Goal: Task Accomplishment & Management: Manage account settings

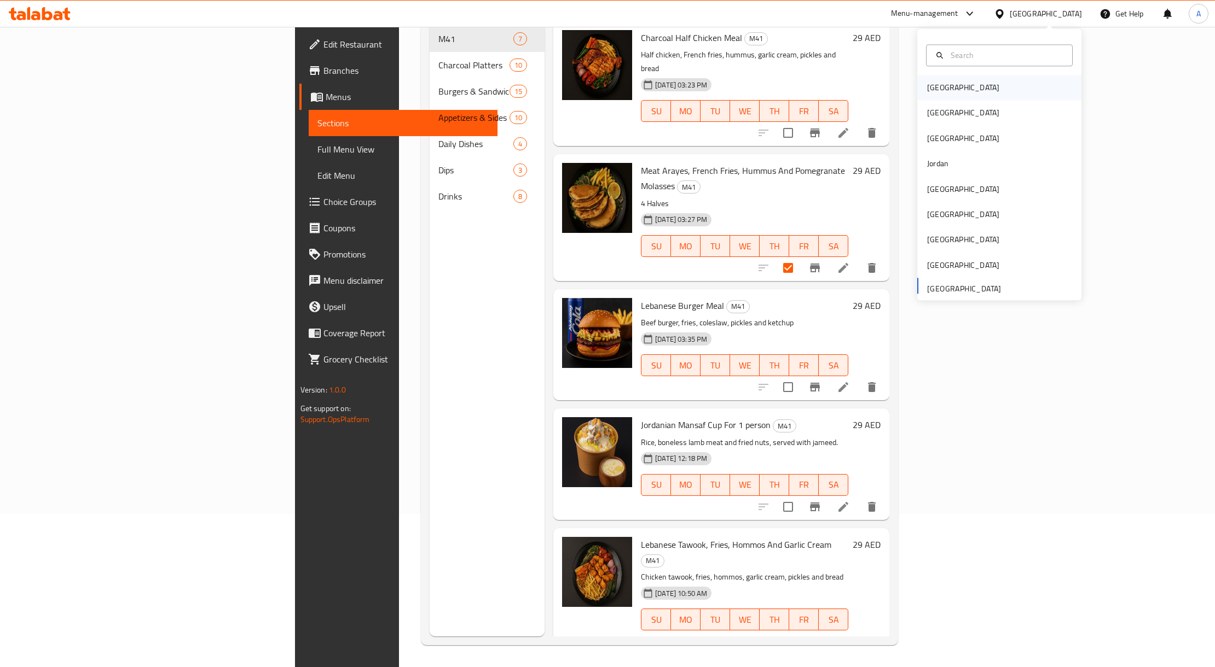
scroll to position [196, 0]
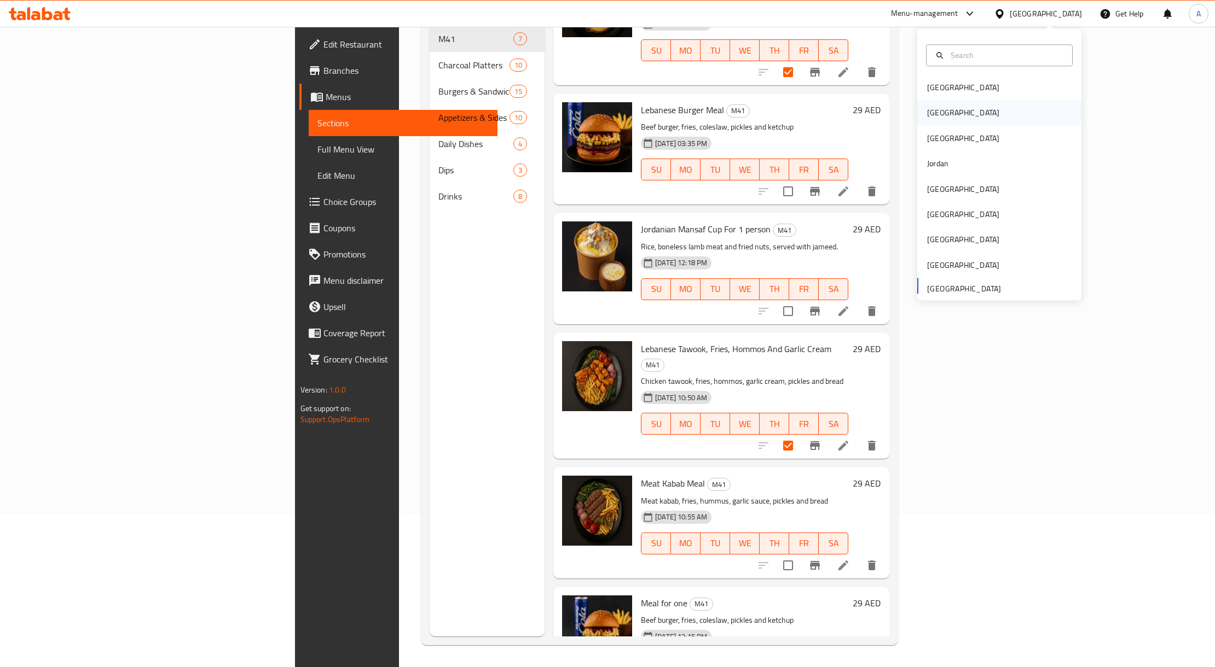
click at [952, 113] on div "Egypt" at bounding box center [999, 113] width 164 height 25
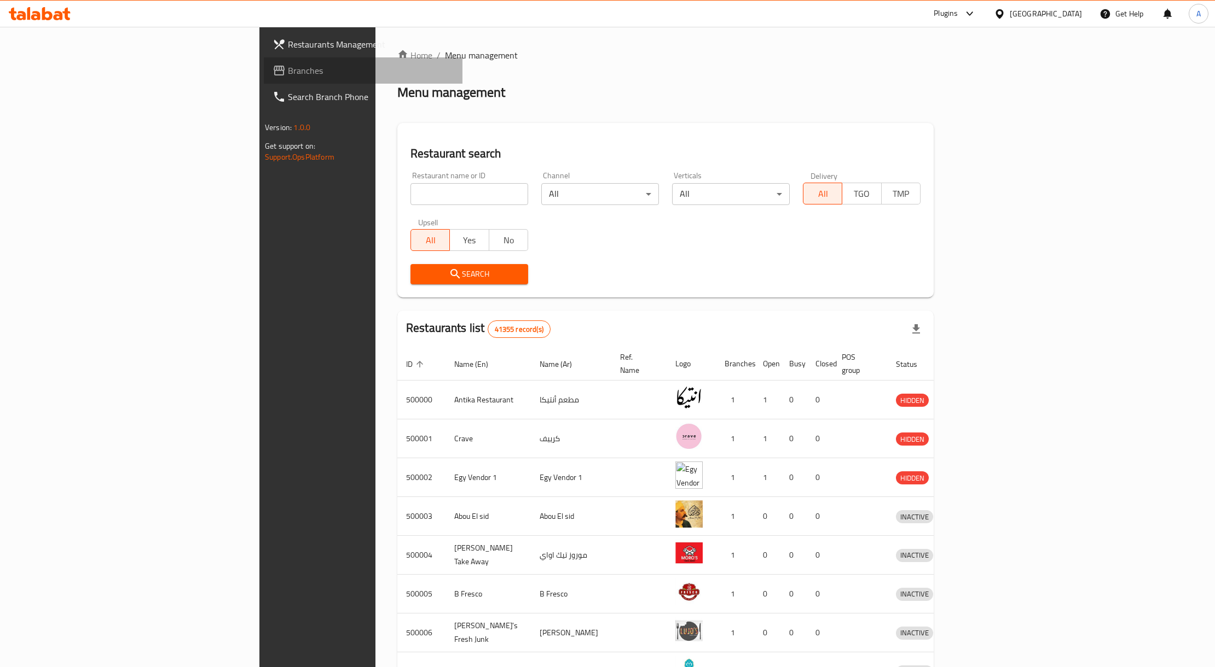
click at [288, 67] on span "Branches" at bounding box center [371, 70] width 166 height 13
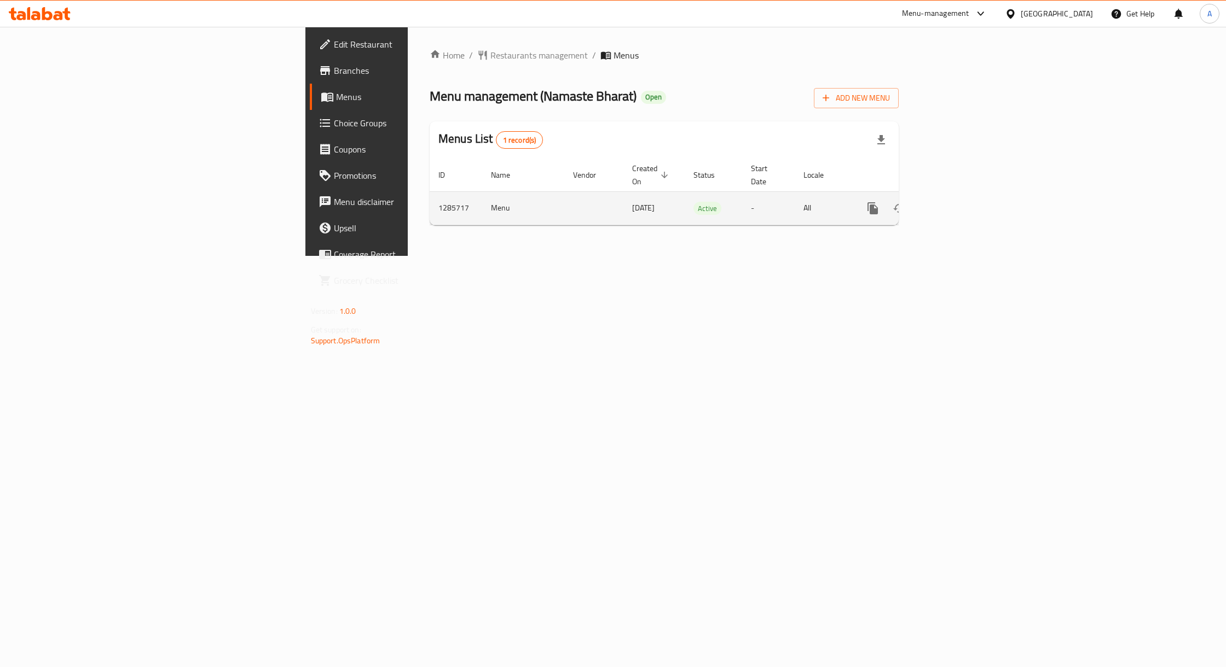
click at [956, 204] on icon "enhanced table" at bounding box center [952, 209] width 10 height 10
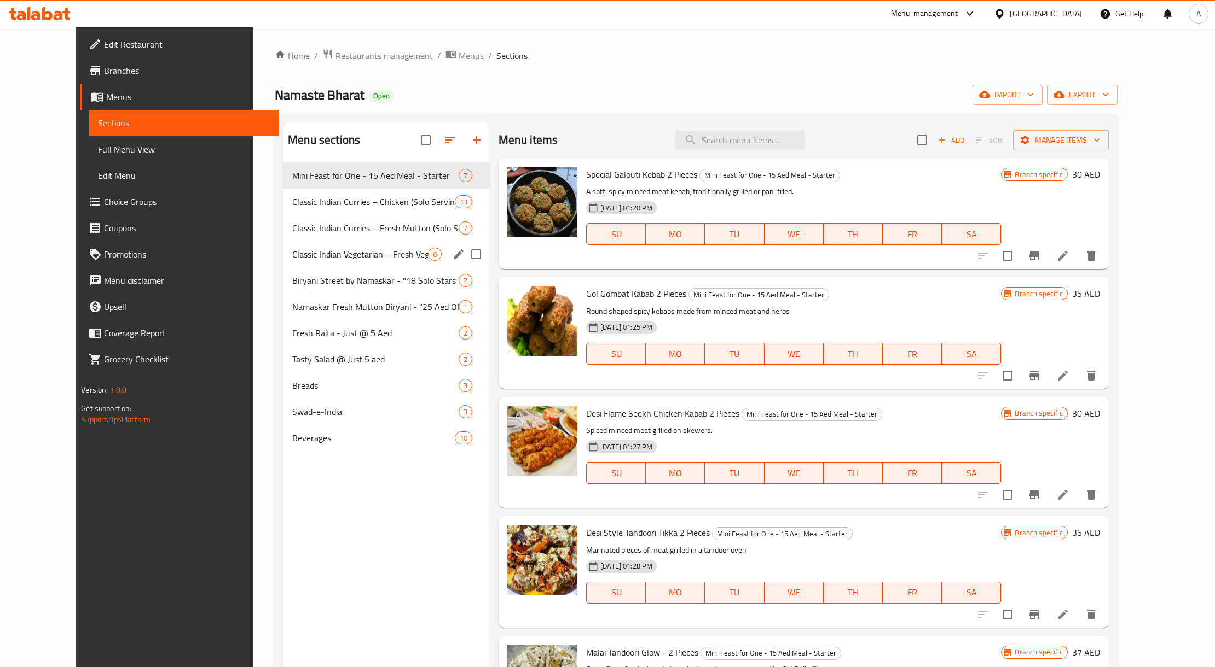
click at [367, 246] on div "Classic Indian Vegetarian – Fresh Vegetables (Solo Serving) - 14 Aed Offers 6" at bounding box center [386, 254] width 206 height 26
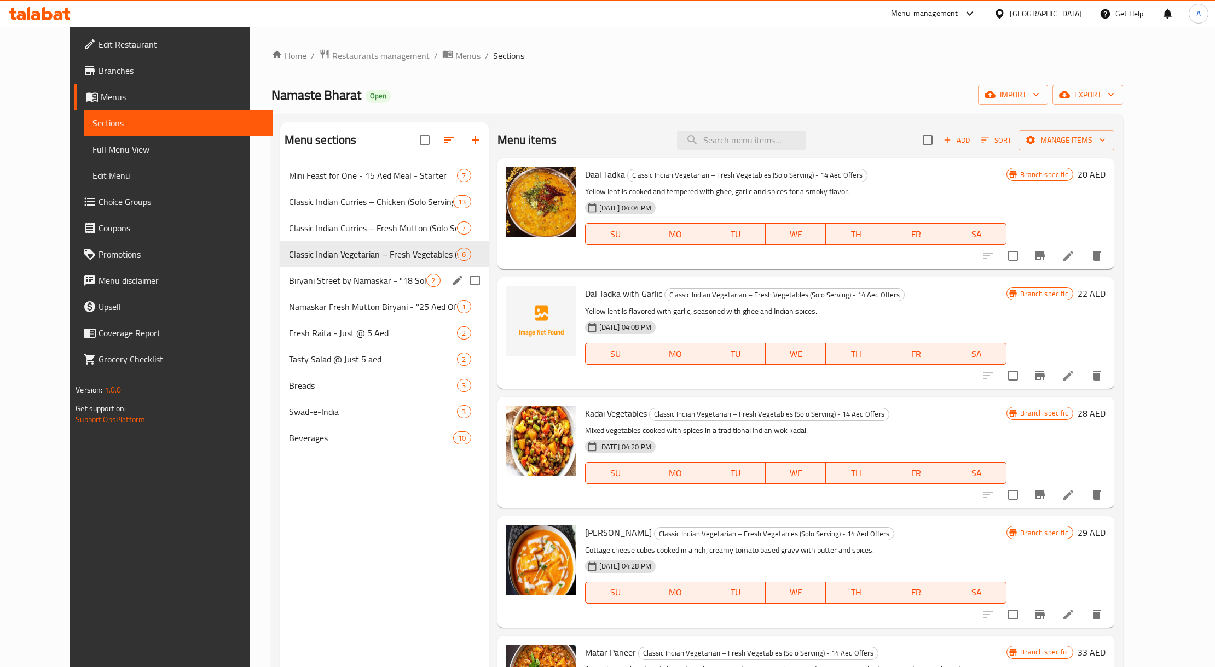
click at [350, 293] on div "Biryani Street by Namaskar - "18 Solo Stars – One Plate, Full Flavor - Chicken 2" at bounding box center [384, 281] width 208 height 26
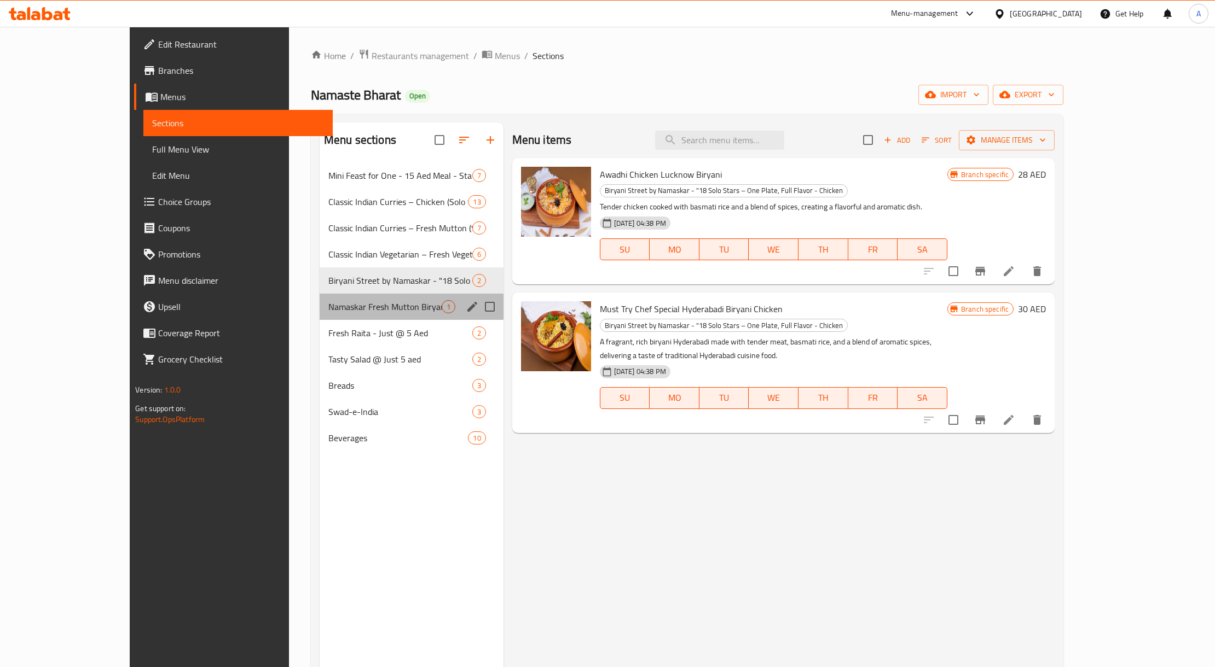
click at [346, 315] on div "Namaskar Fresh Mutton Biryani - "25 Aed Offer - Big Flavour, Solo Size!" 1" at bounding box center [412, 307] width 184 height 26
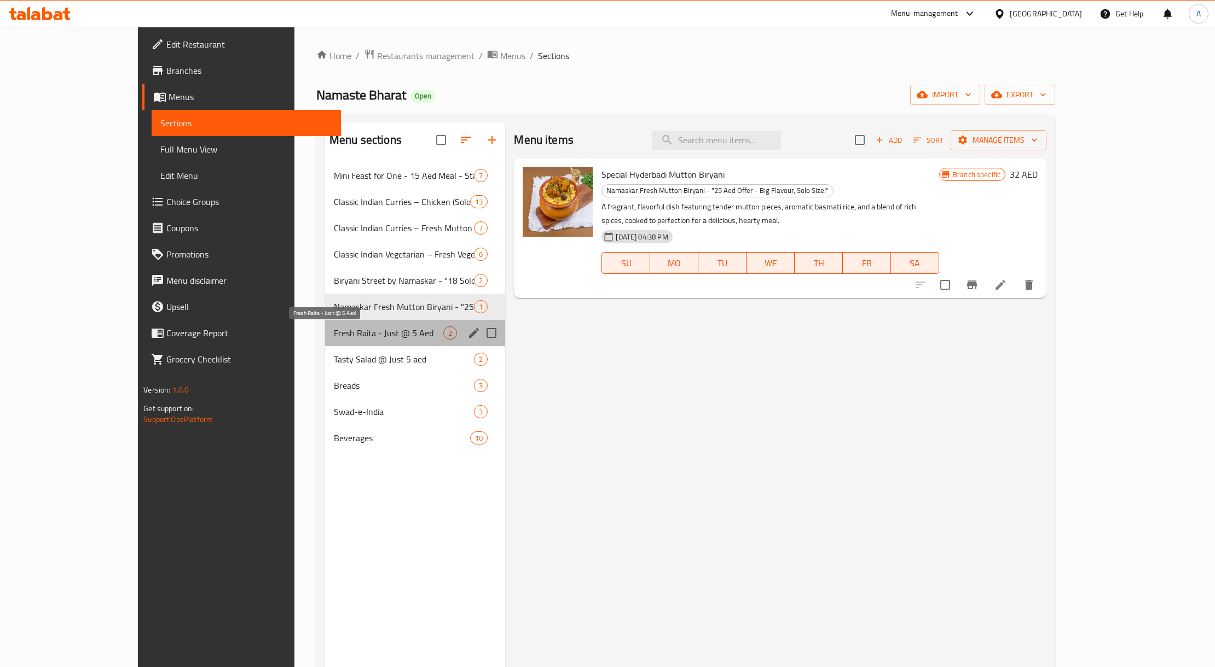
click at [344, 334] on span "Fresh Raita - Just @ 5 Aed" at bounding box center [388, 333] width 109 height 13
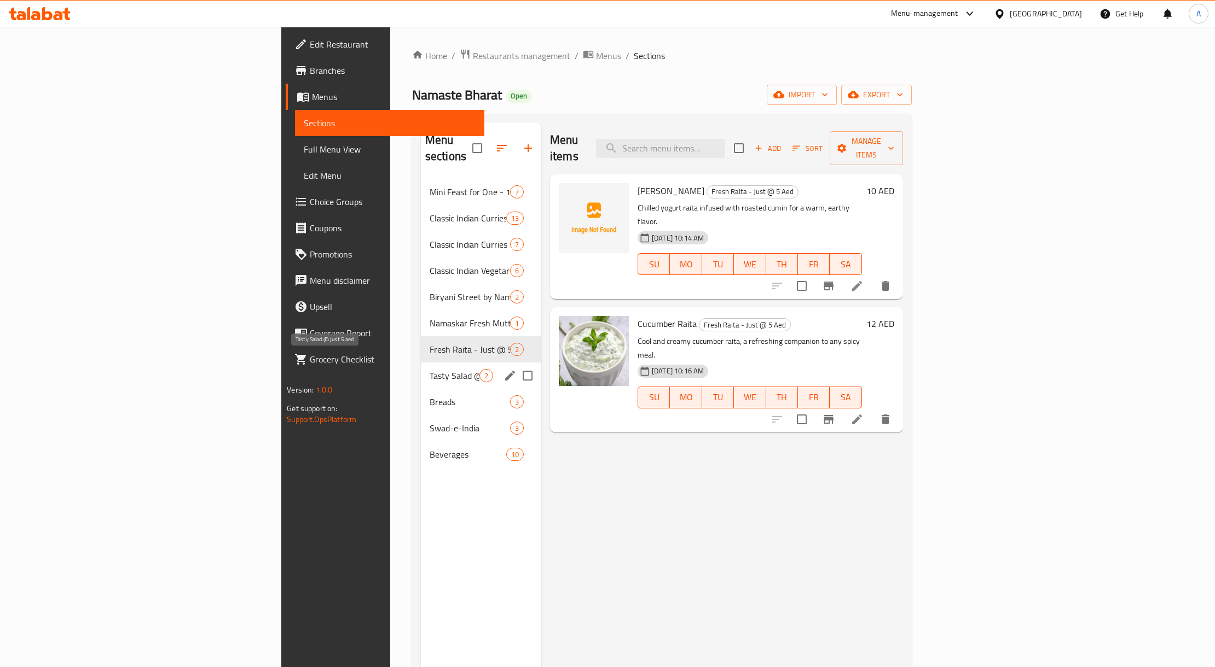
click at [429, 369] on span "Tasty Salad @ Just 5 aed" at bounding box center [454, 375] width 50 height 13
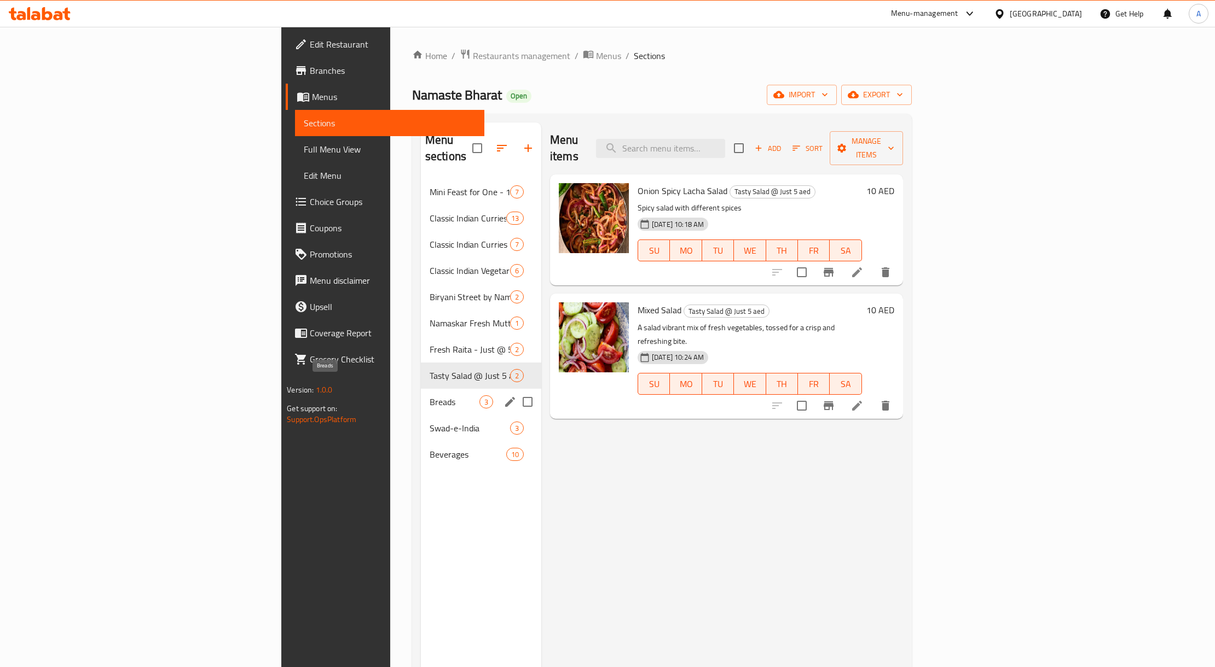
click at [429, 396] on span "Breads" at bounding box center [454, 402] width 50 height 13
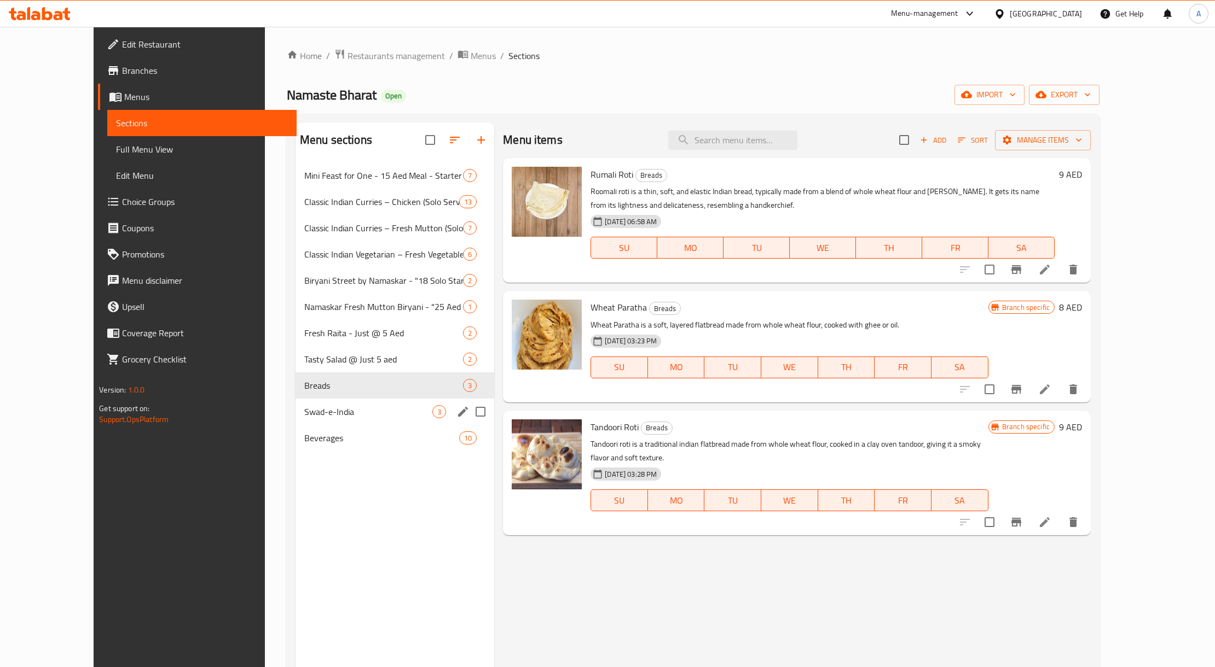
click at [316, 405] on div "Swad-e-India 3" at bounding box center [394, 412] width 199 height 26
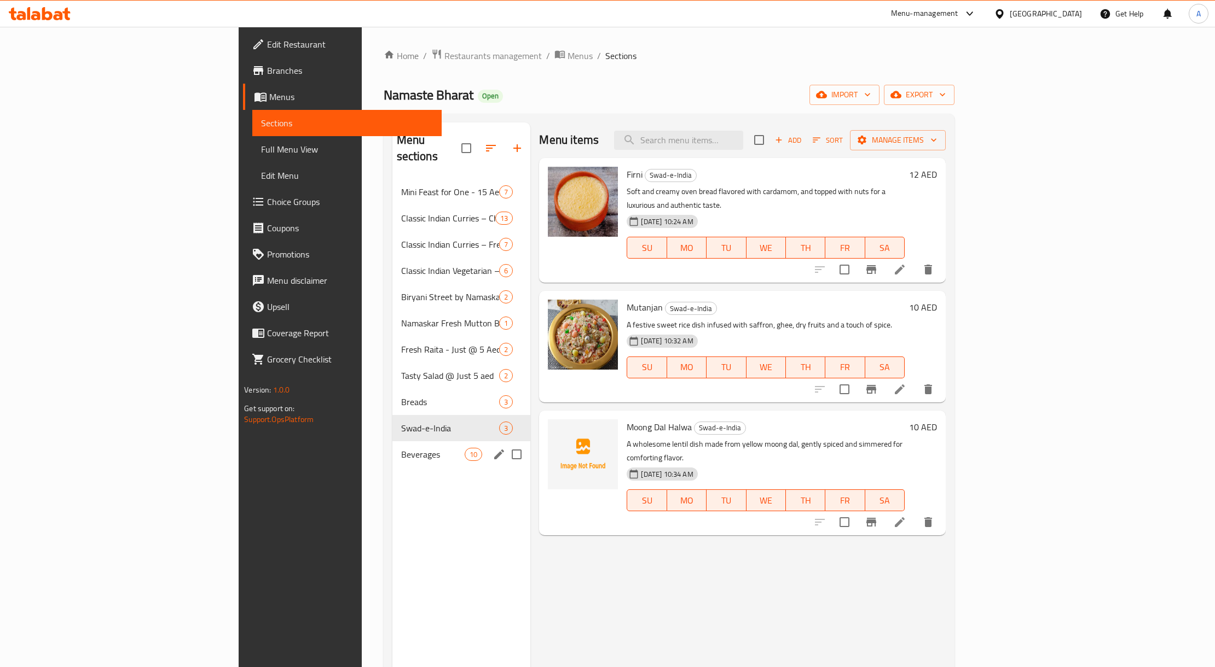
click at [392, 442] on div "Beverages 10" at bounding box center [461, 455] width 138 height 26
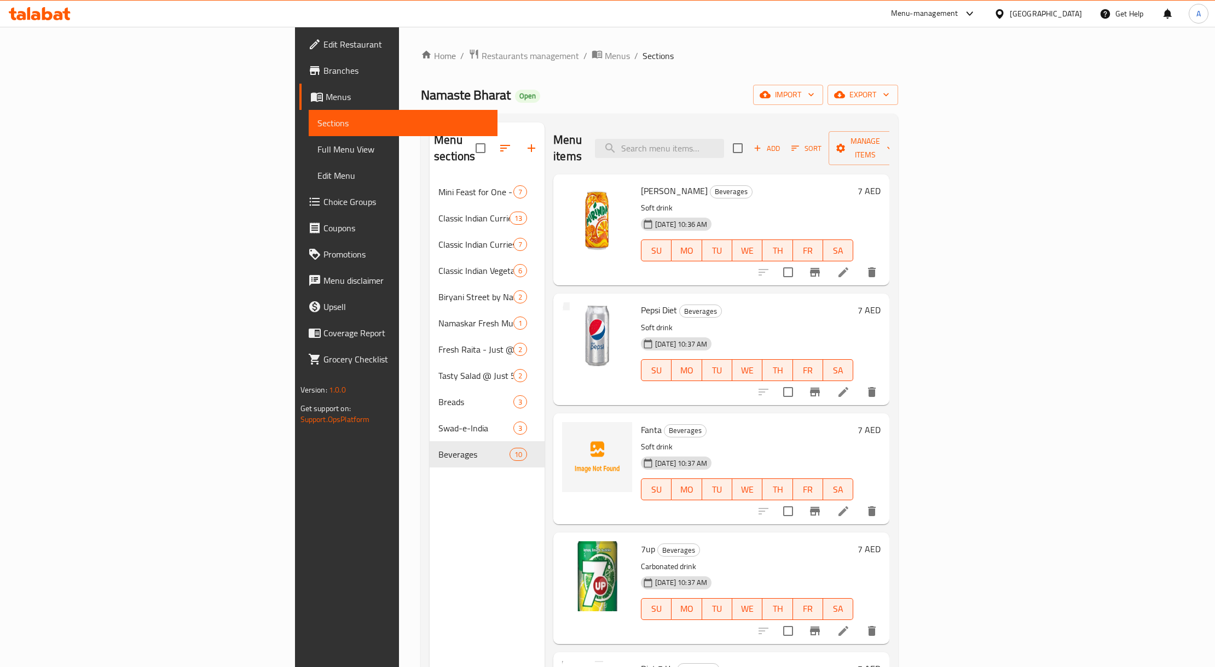
click at [299, 53] on link "Edit Restaurant" at bounding box center [398, 44] width 199 height 26
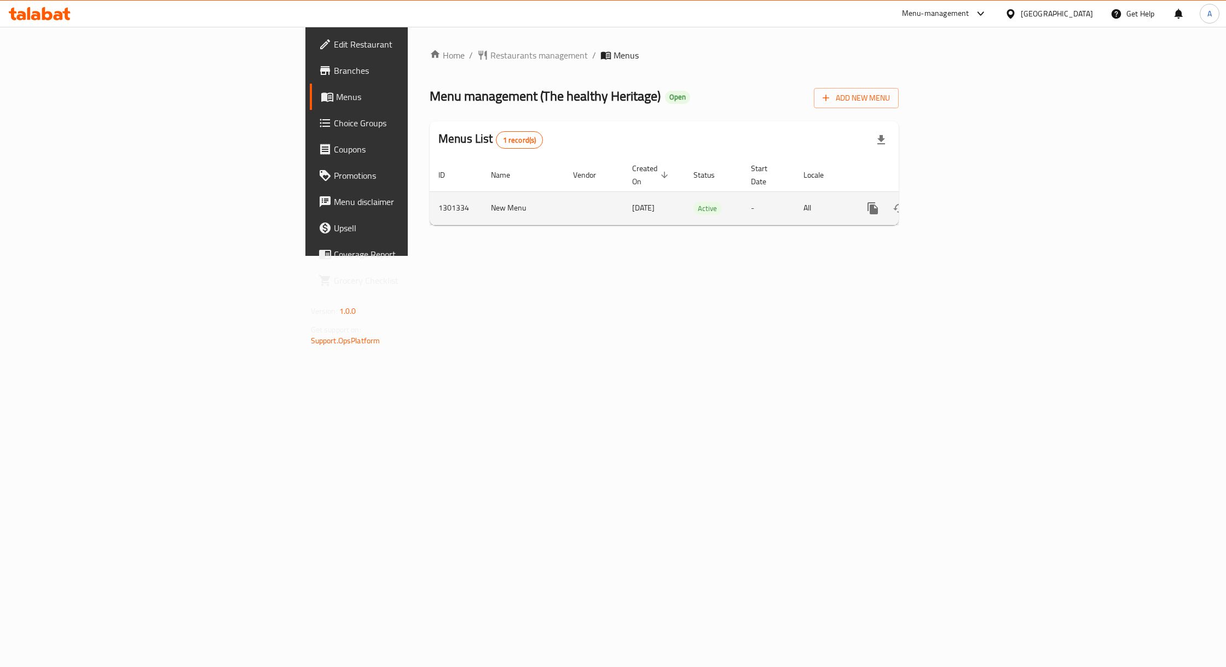
click at [958, 202] on icon "enhanced table" at bounding box center [951, 208] width 13 height 13
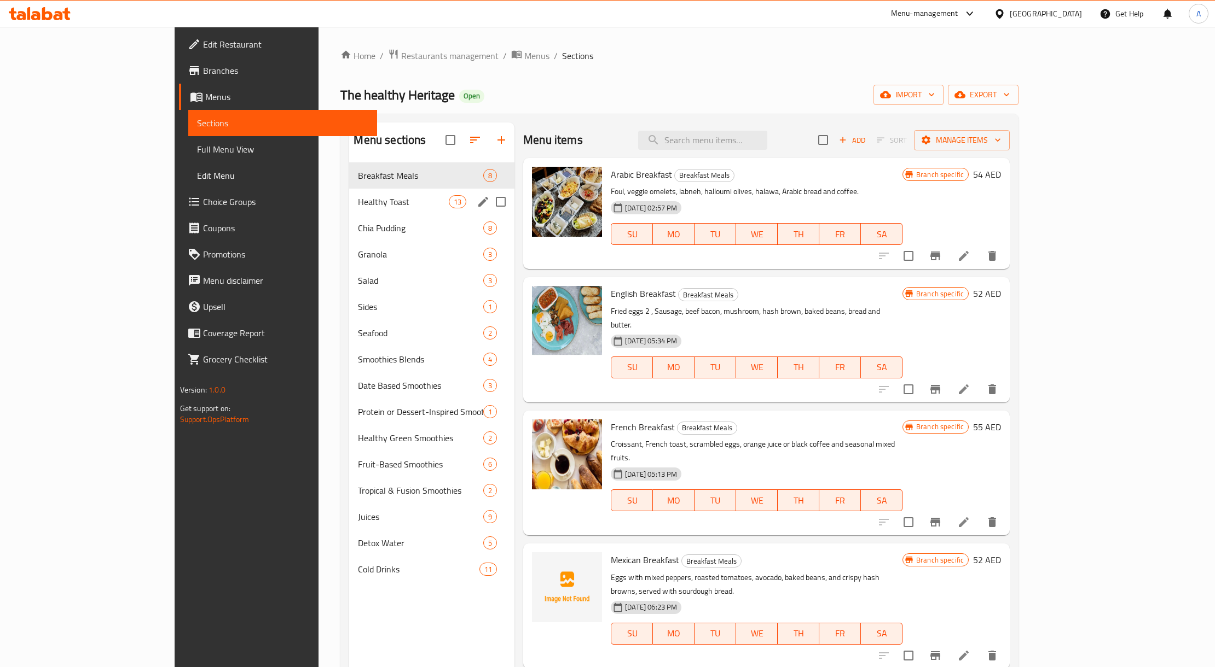
click at [369, 218] on div "Chia Pudding 8" at bounding box center [431, 228] width 165 height 26
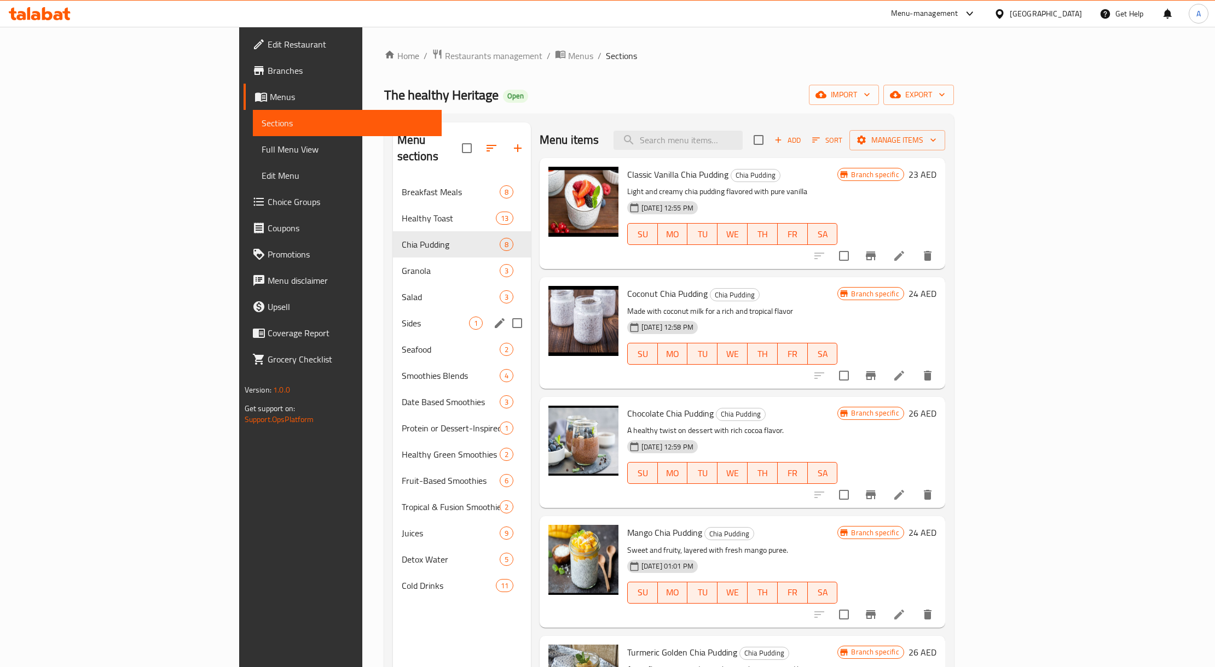
click at [393, 320] on div "Sides 1" at bounding box center [462, 323] width 138 height 26
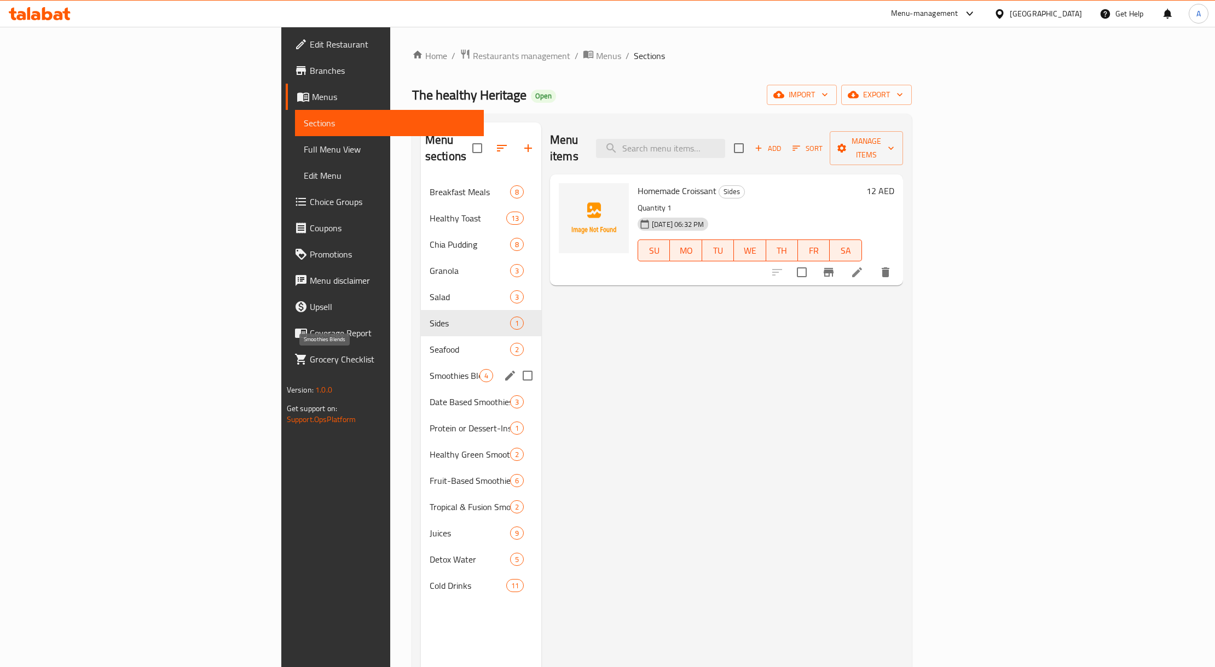
click at [429, 369] on span "Smoothies Blends" at bounding box center [454, 375] width 50 height 13
click at [421, 179] on div "Breakfast Meals 8" at bounding box center [481, 192] width 120 height 26
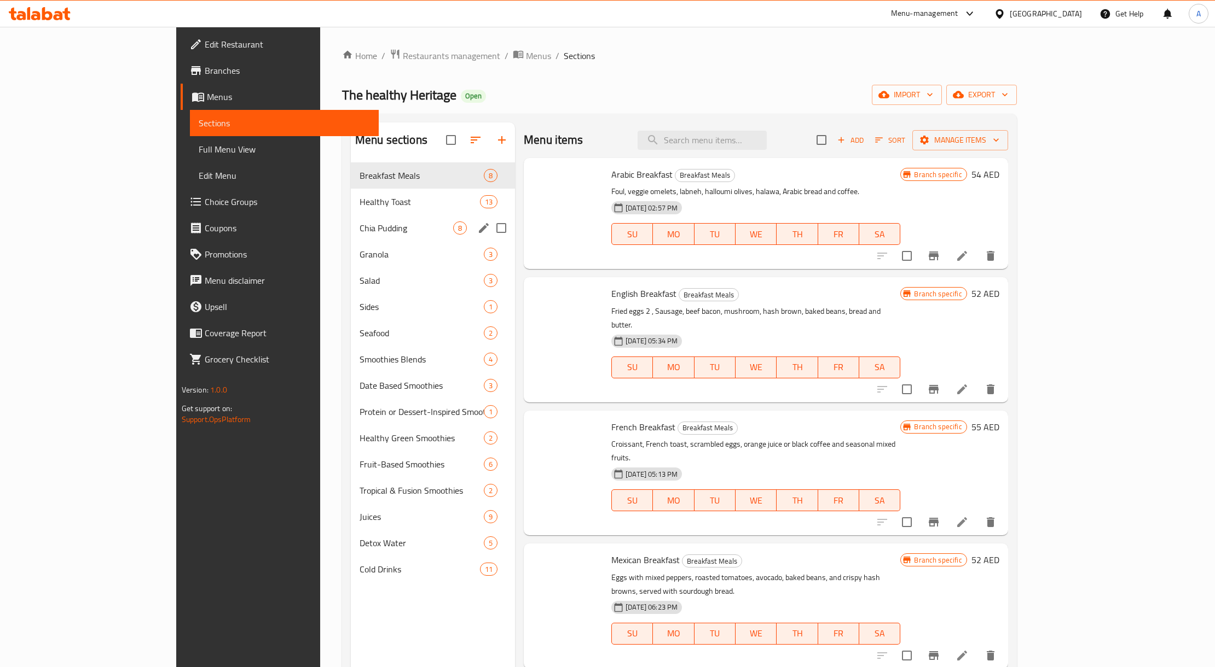
click at [359, 314] on span "Sides" at bounding box center [421, 306] width 124 height 13
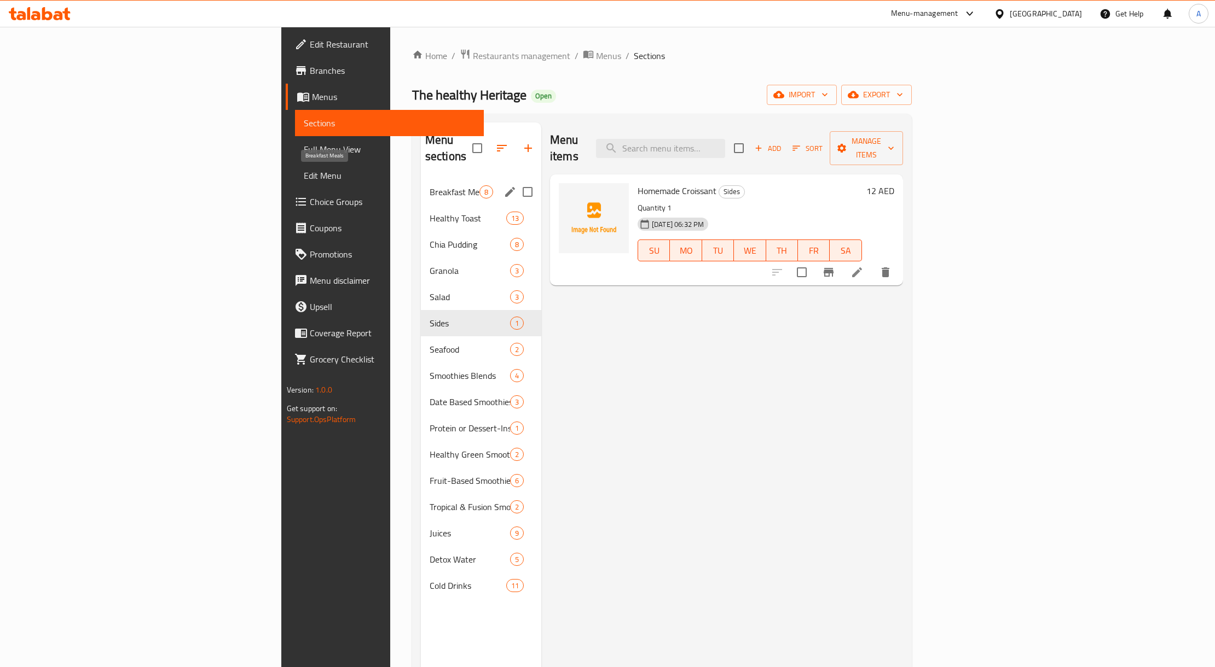
click at [429, 291] on span "Salad" at bounding box center [469, 297] width 80 height 13
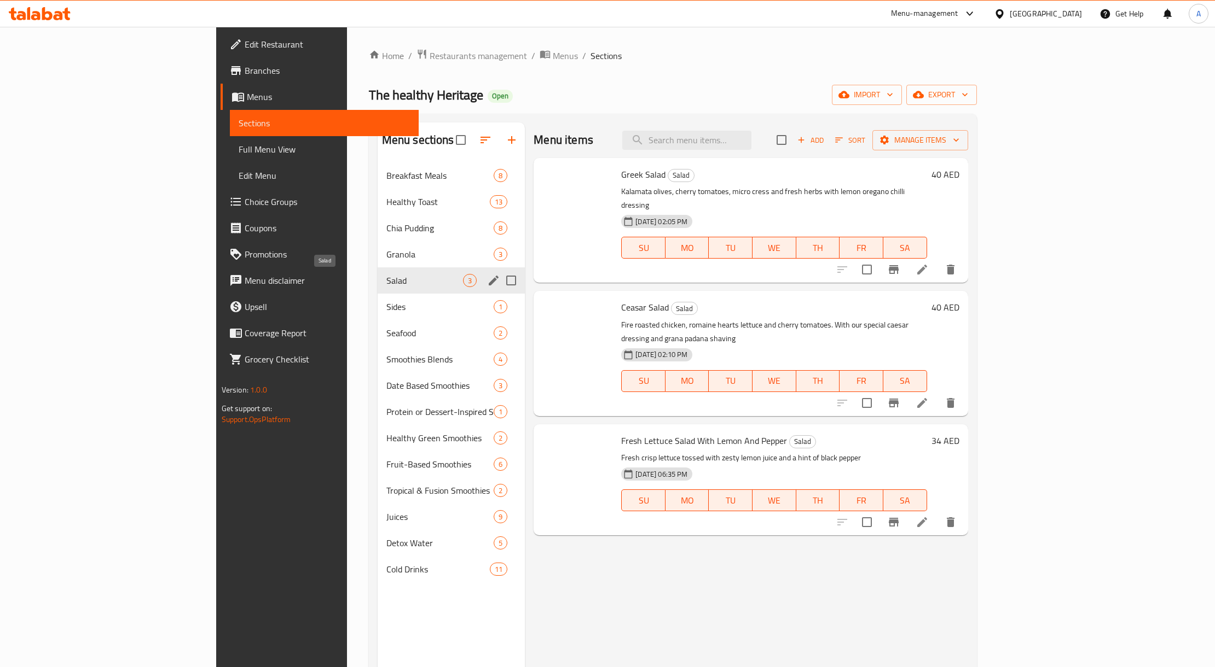
click at [386, 363] on span "Smoothies Blends" at bounding box center [440, 359] width 108 height 13
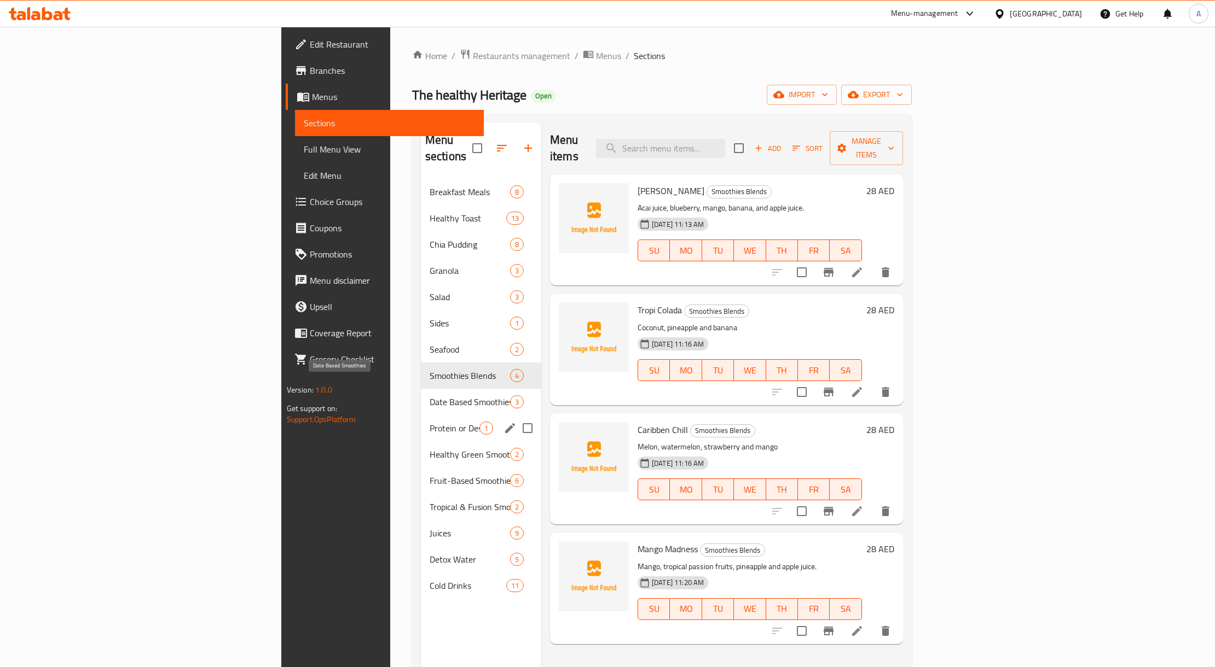
click at [421, 442] on div "Healthy Green Smoothies 2" at bounding box center [481, 455] width 120 height 26
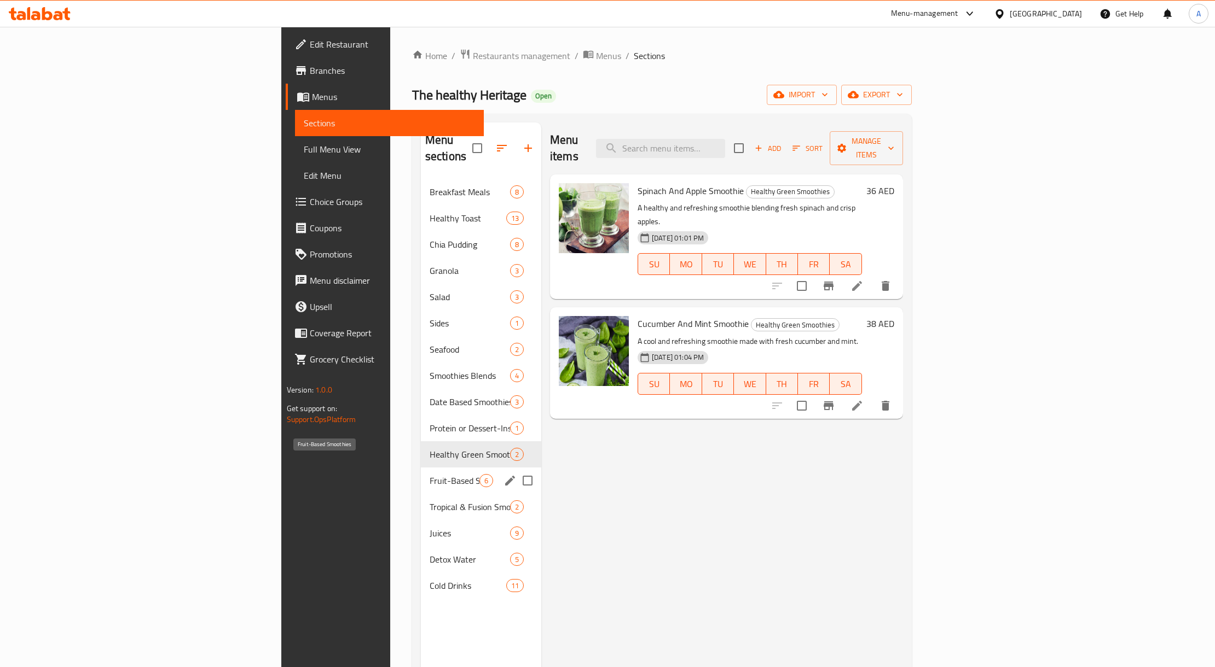
drag, startPoint x: 307, startPoint y: 476, endPoint x: 309, endPoint y: 370, distance: 106.1
click at [421, 468] on div "Fruit-Based Smoothies 6" at bounding box center [481, 481] width 120 height 26
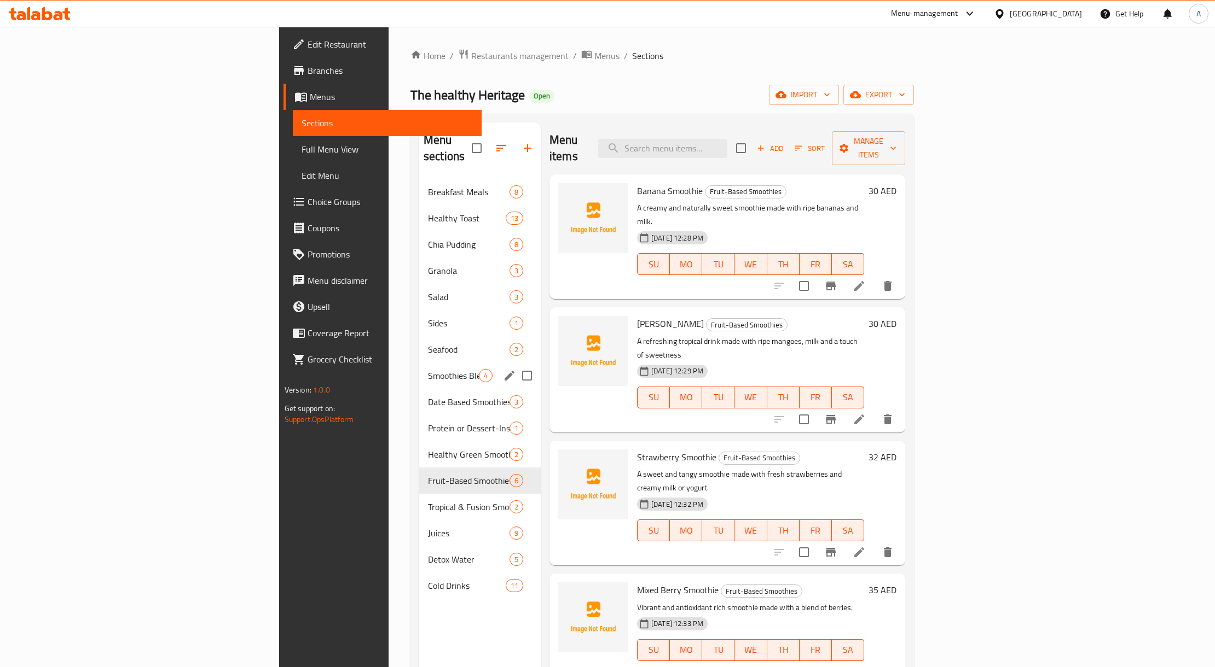
click at [419, 345] on div "Seafood 2" at bounding box center [479, 349] width 121 height 26
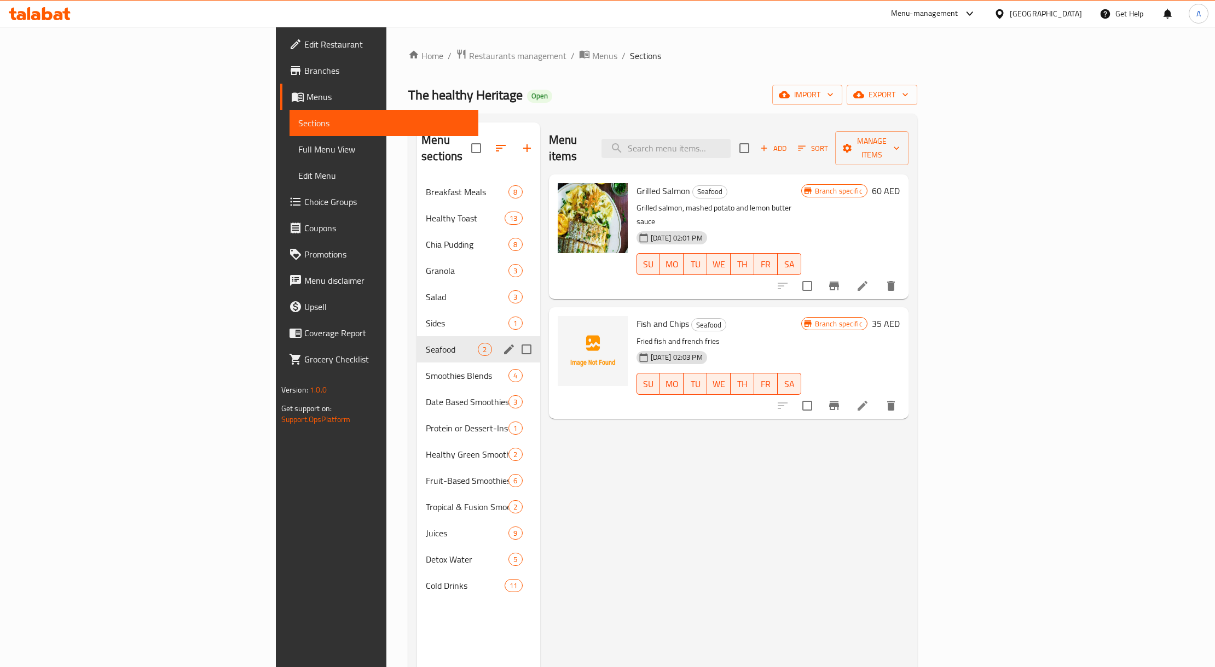
click at [417, 394] on div "Date Based Smoothies 3" at bounding box center [478, 402] width 123 height 26
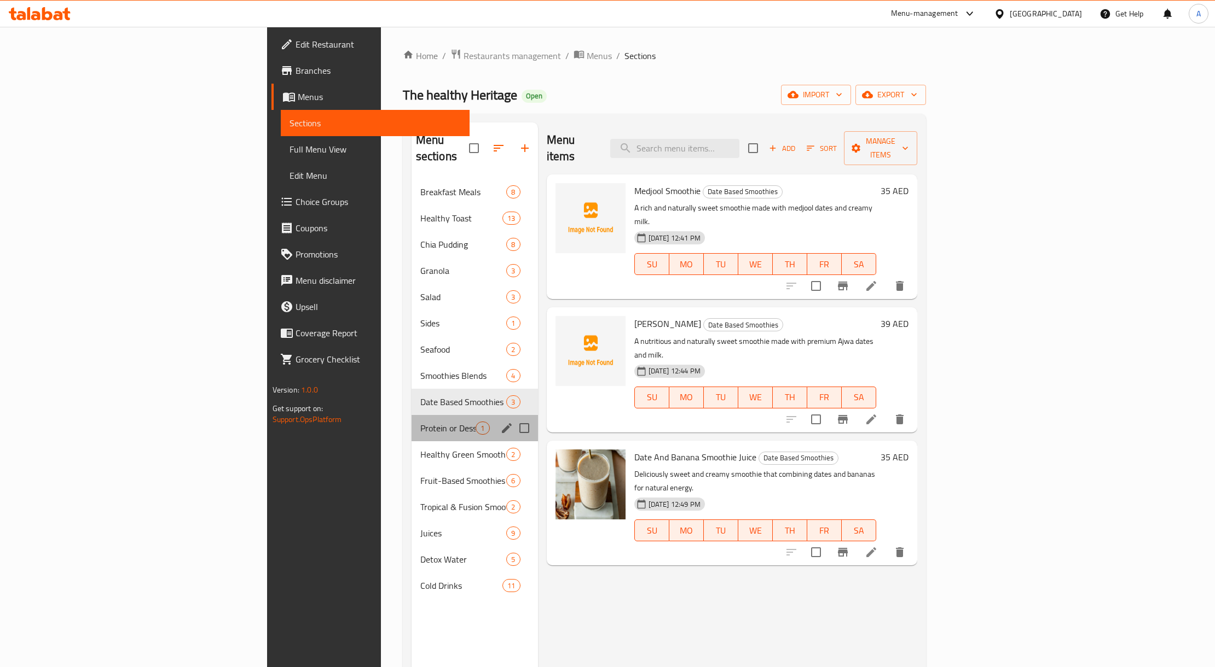
click at [411, 419] on div "Protein or Dessert-Inspired Smoothies 1" at bounding box center [474, 428] width 126 height 26
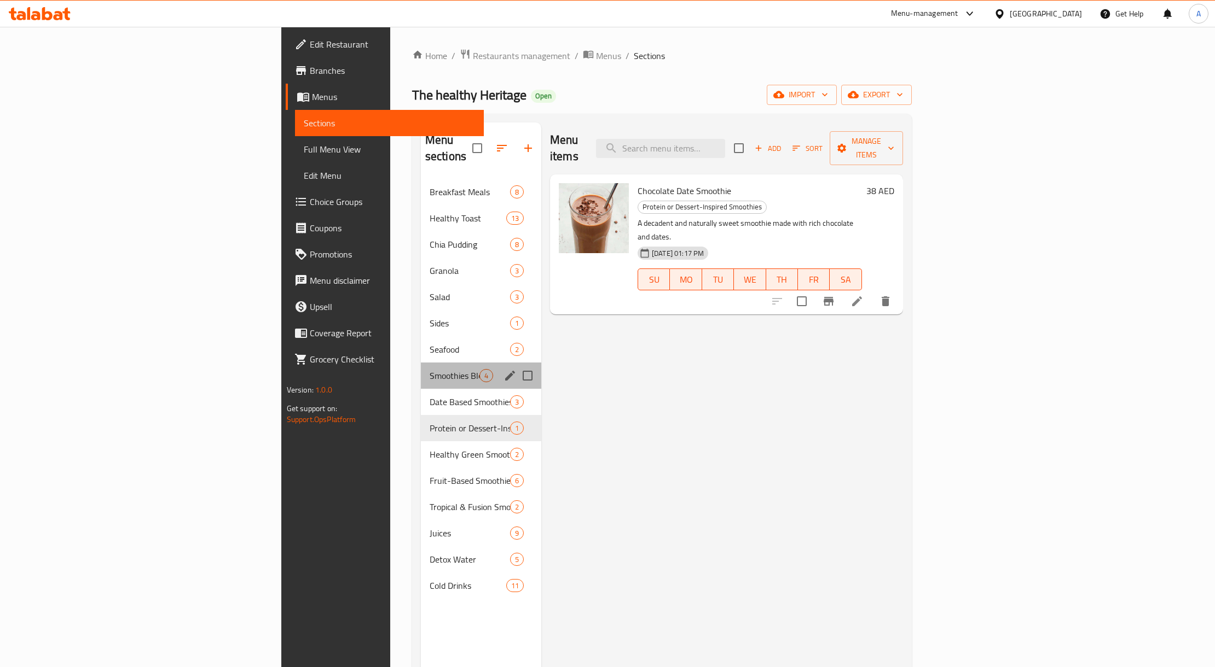
click at [421, 363] on div "Smoothies Blends 4" at bounding box center [481, 376] width 120 height 26
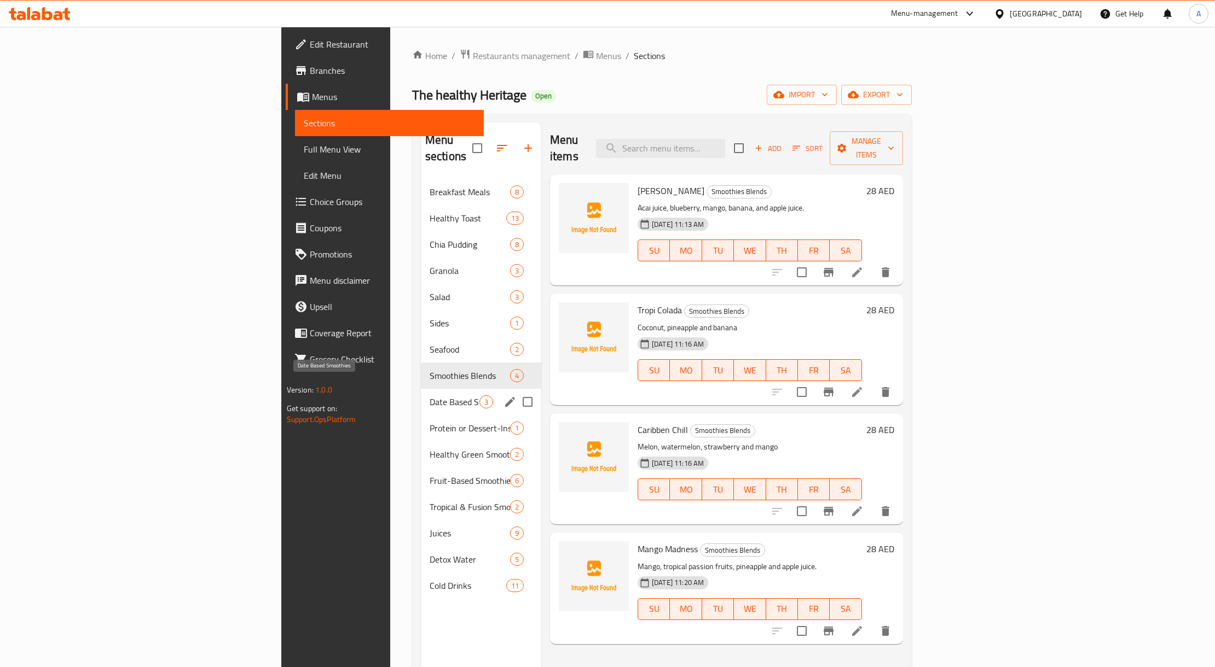
click at [429, 422] on span "Protein or Dessert-Inspired Smoothies" at bounding box center [469, 428] width 80 height 13
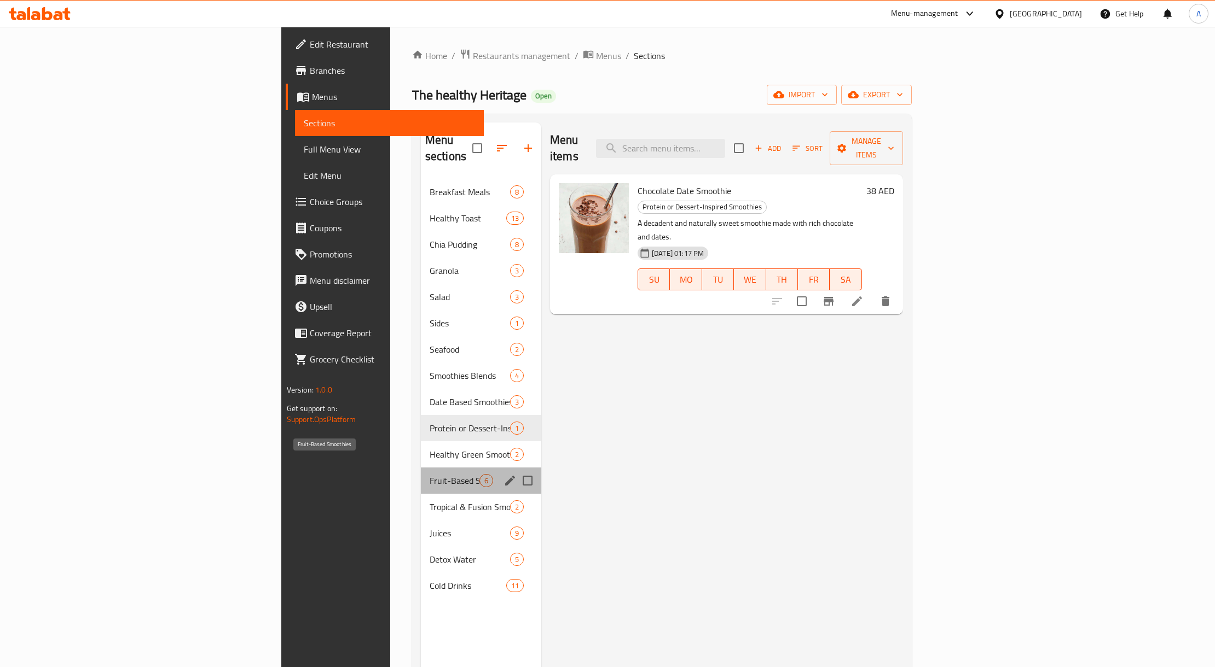
click at [429, 474] on span "Fruit-Based Smoothies" at bounding box center [454, 480] width 50 height 13
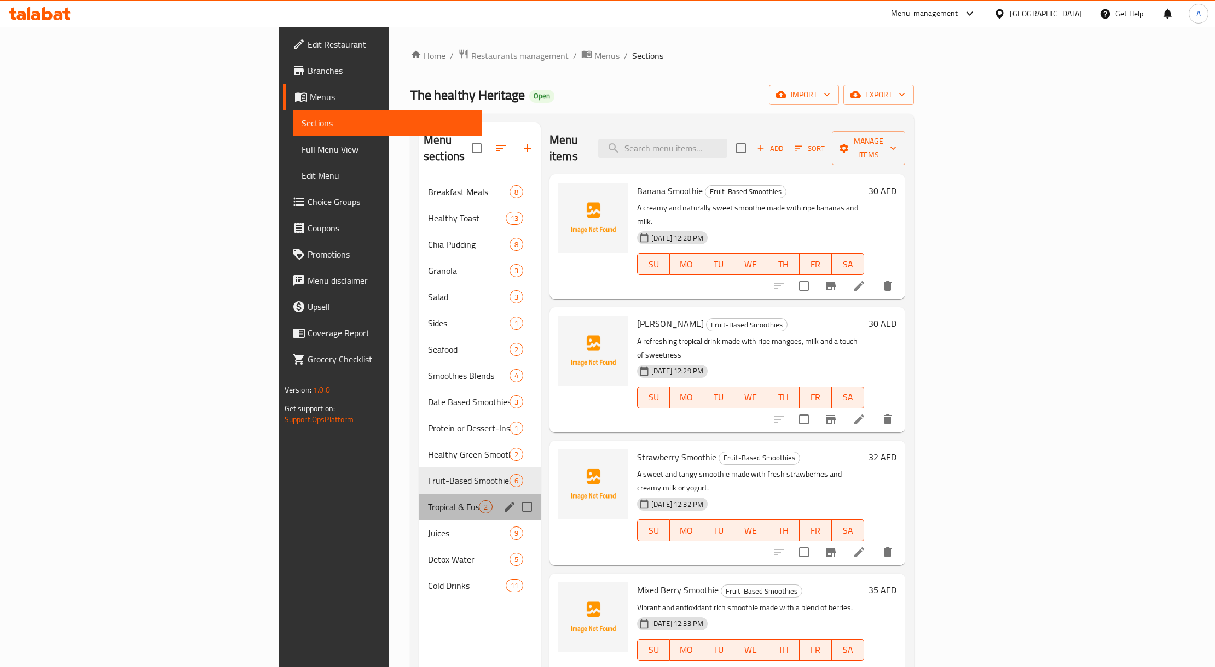
click at [419, 498] on div "Tropical & Fusion Smoothies 2" at bounding box center [479, 507] width 121 height 26
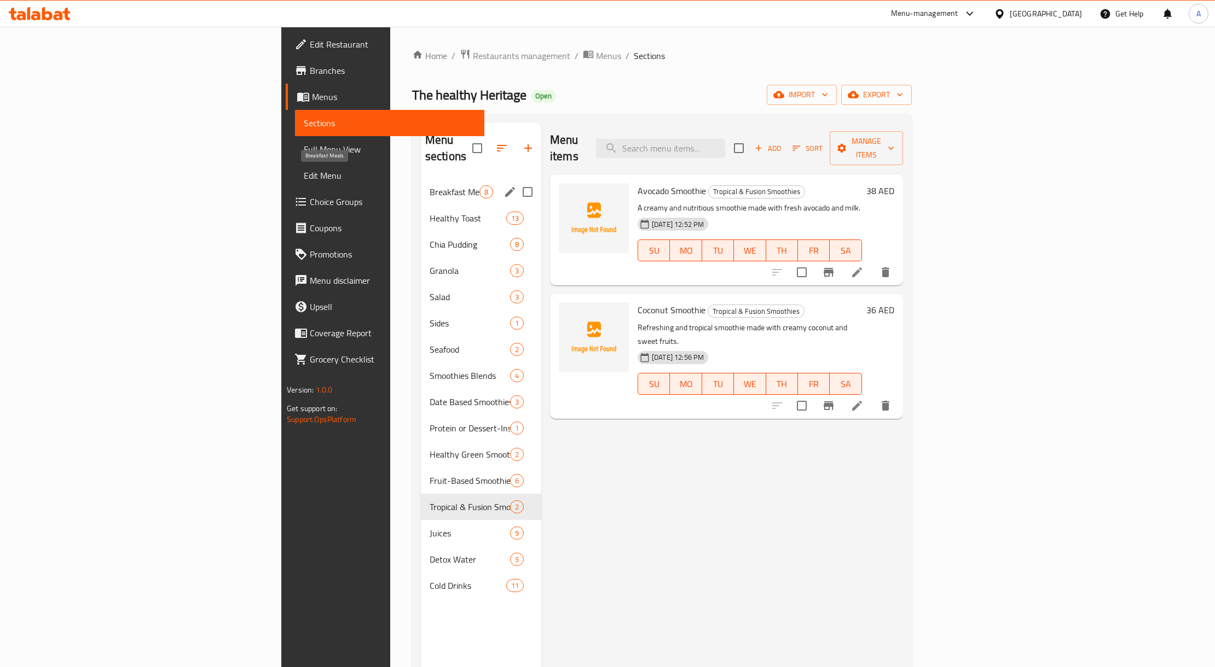
click at [429, 185] on span "Breakfast Meals" at bounding box center [454, 191] width 50 height 13
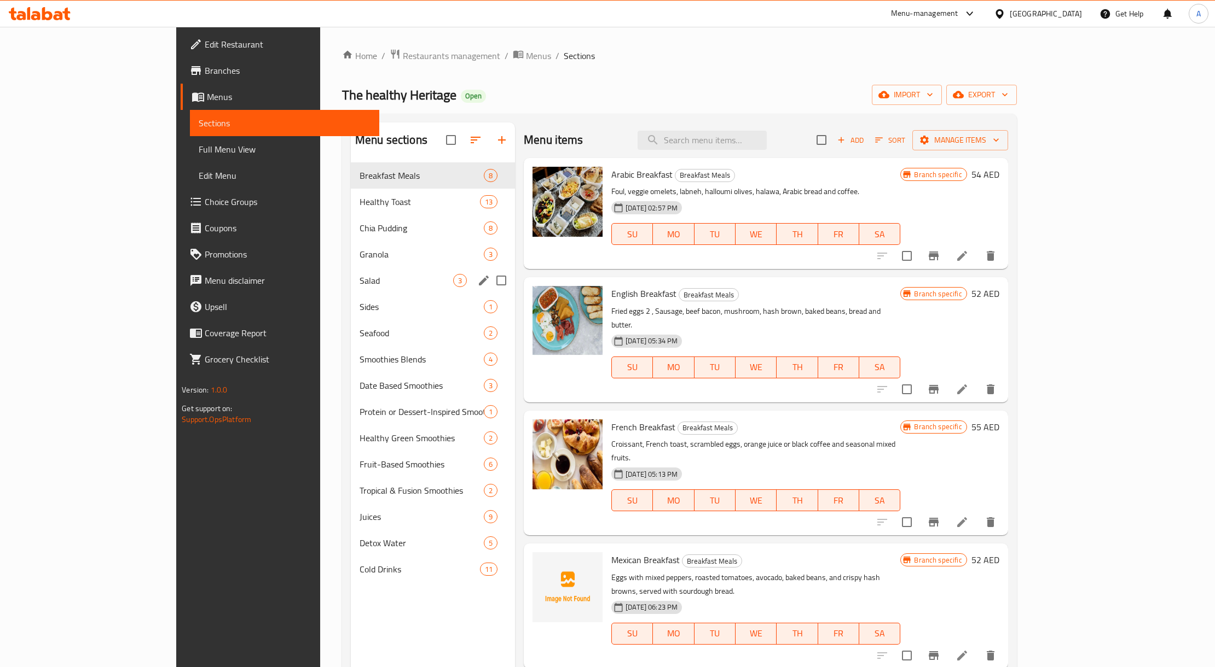
click at [359, 282] on span "Salad" at bounding box center [406, 280] width 94 height 13
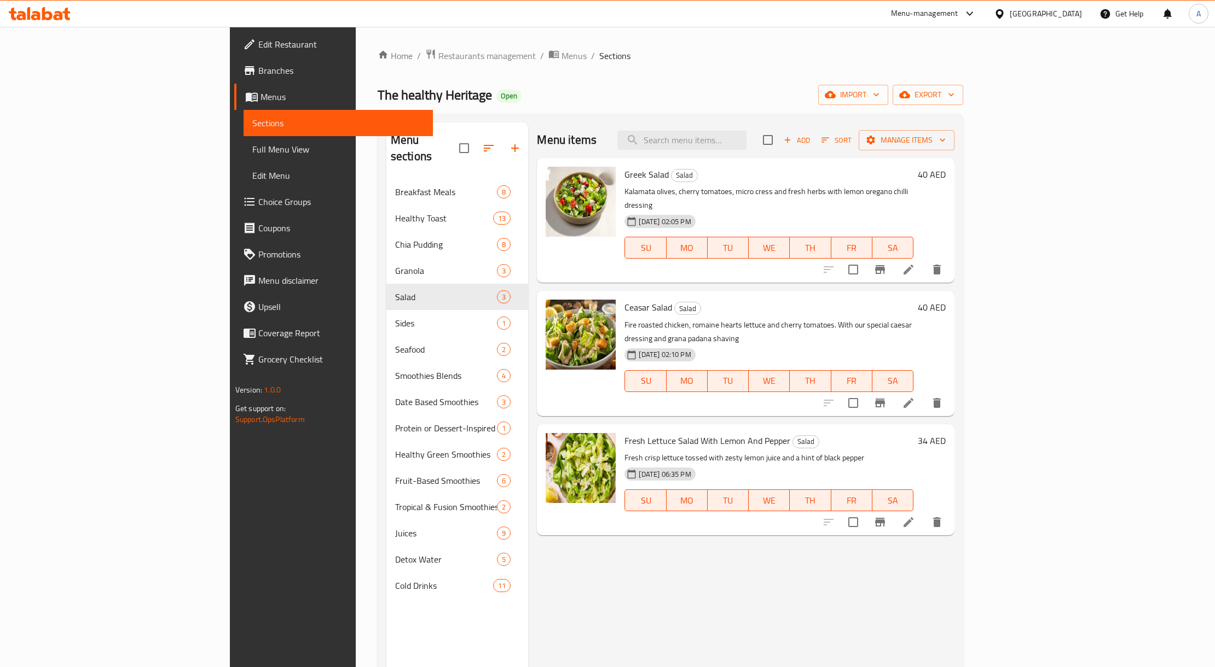
click at [624, 299] on span "Ceasar Salad" at bounding box center [648, 307] width 48 height 16
copy h6 "Salad"
click at [252, 147] on span "Full Menu View" at bounding box center [338, 149] width 172 height 13
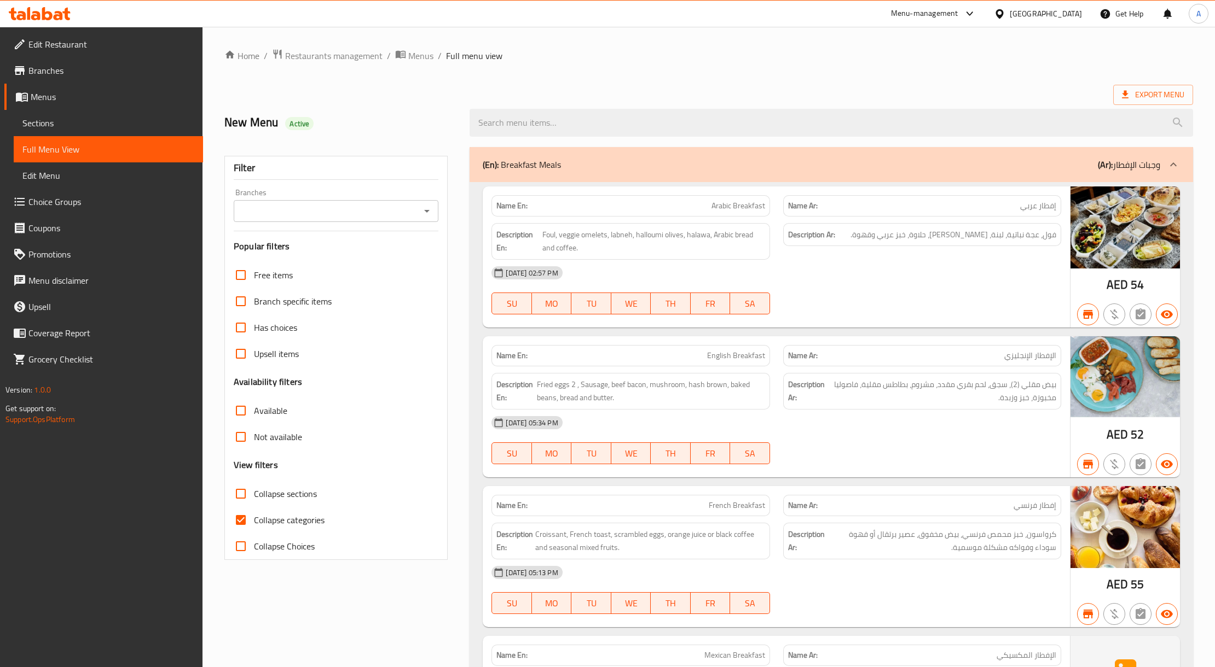
click at [685, 95] on div "Export Menu" at bounding box center [708, 95] width 968 height 20
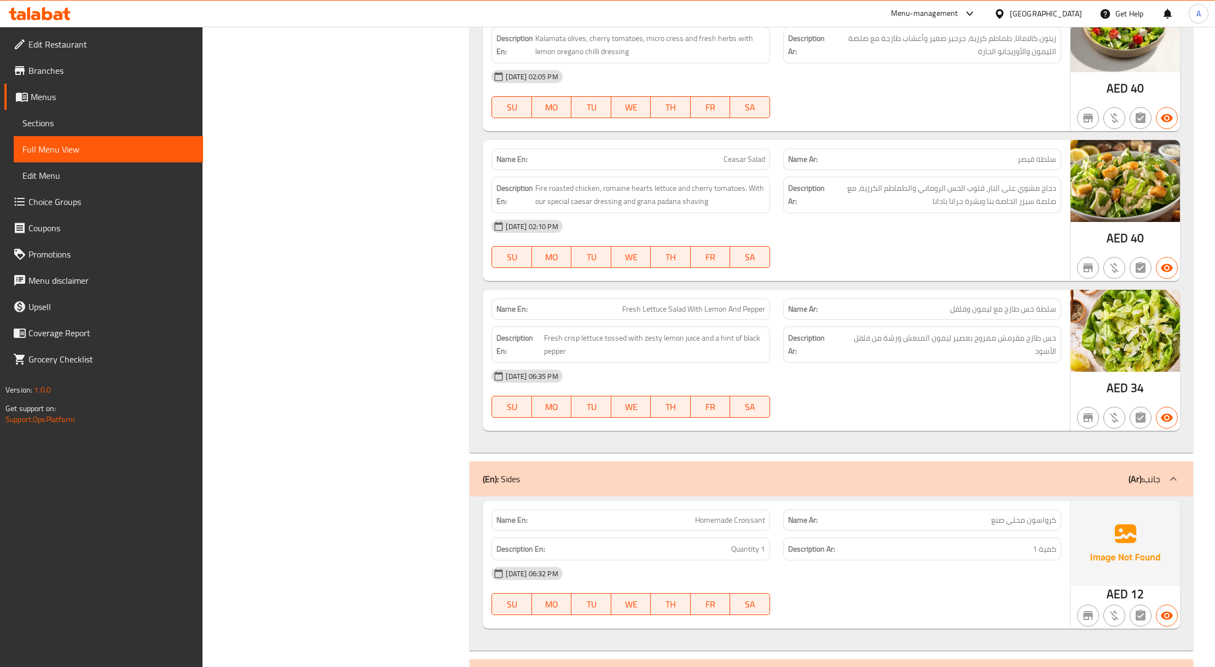
scroll to position [519, 0]
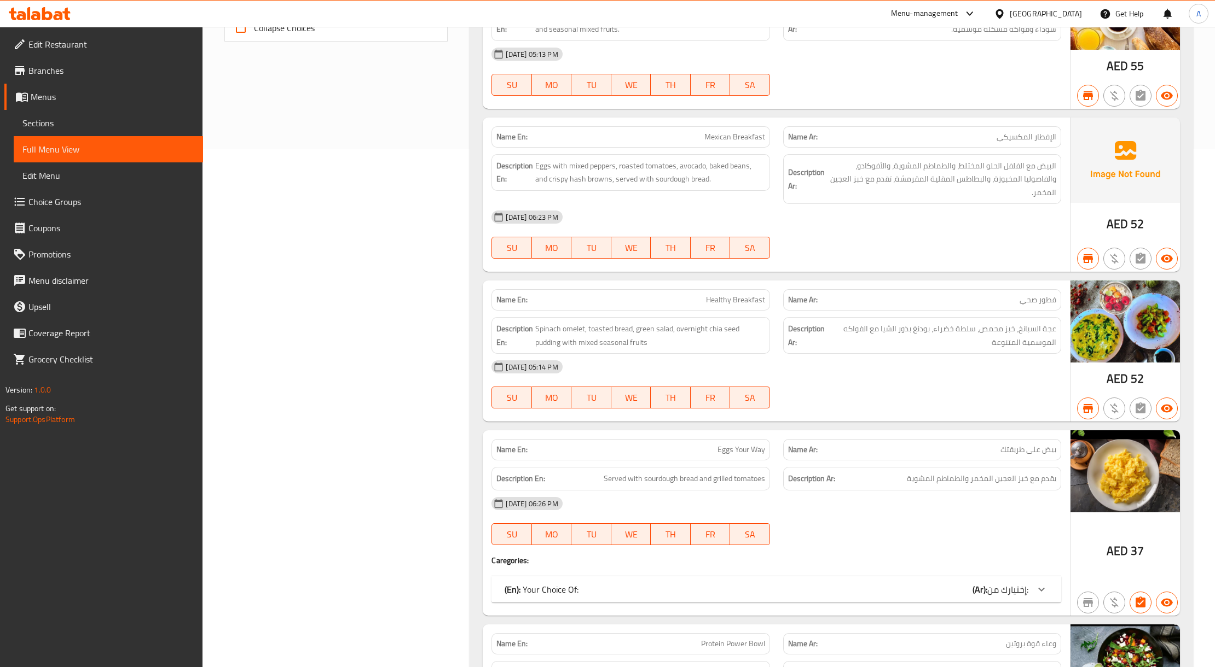
click at [78, 126] on span "Sections" at bounding box center [108, 123] width 172 height 13
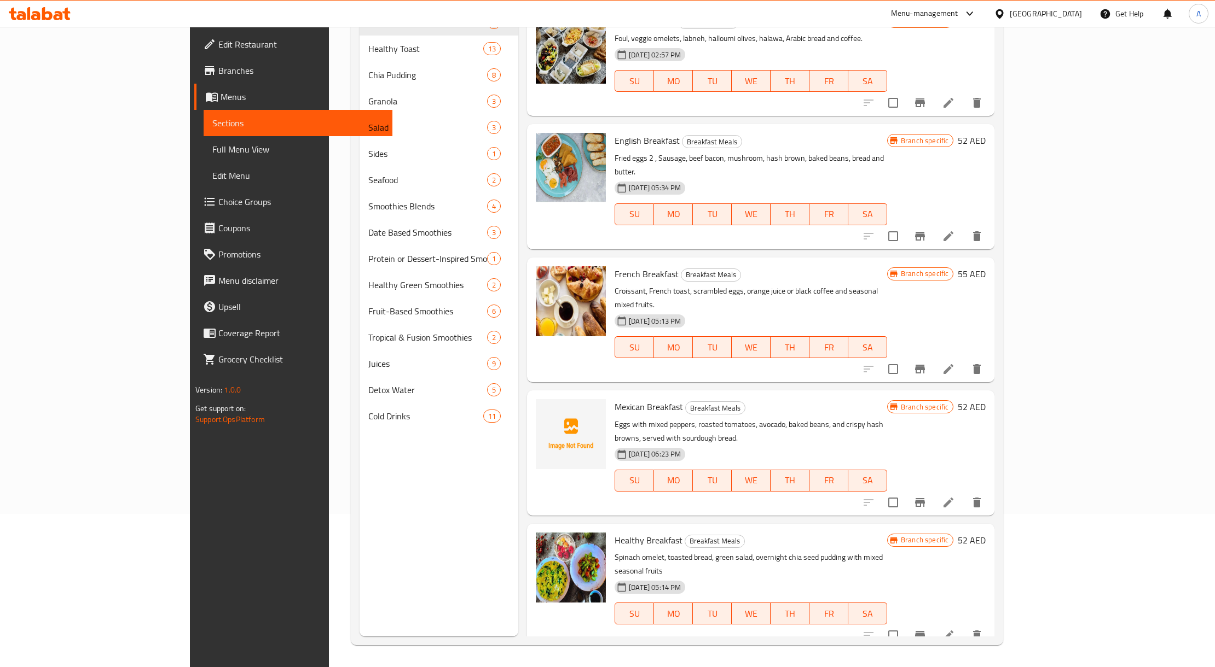
scroll to position [154, 0]
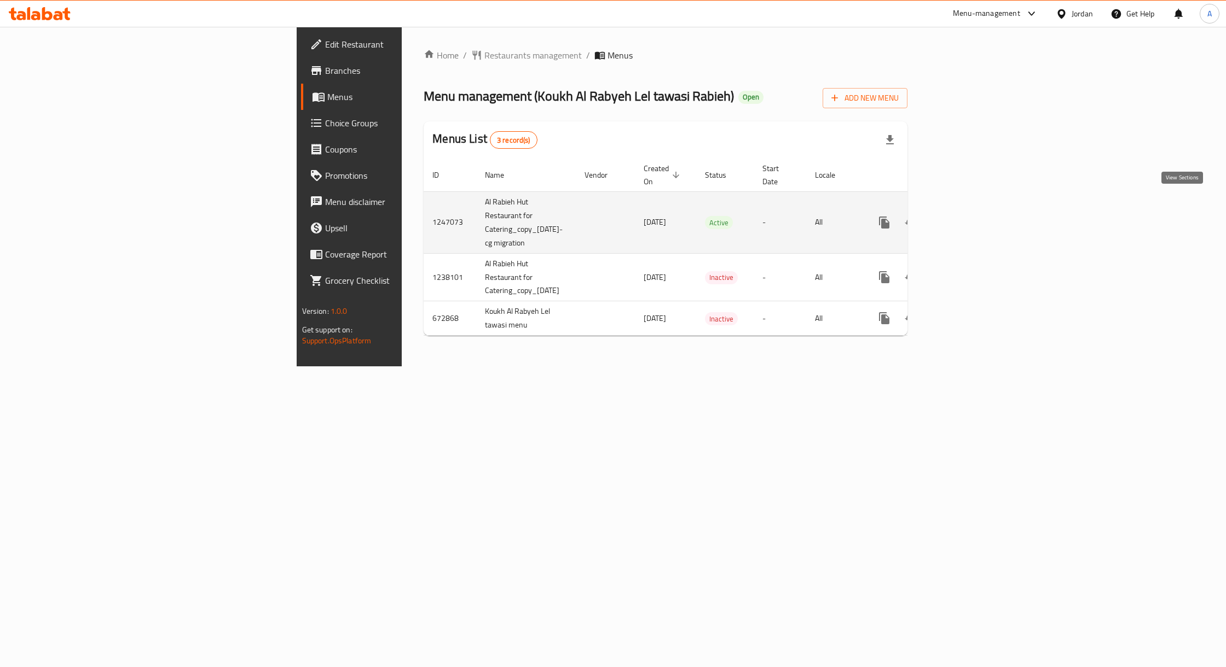
click at [970, 216] on icon "enhanced table" at bounding box center [962, 222] width 13 height 13
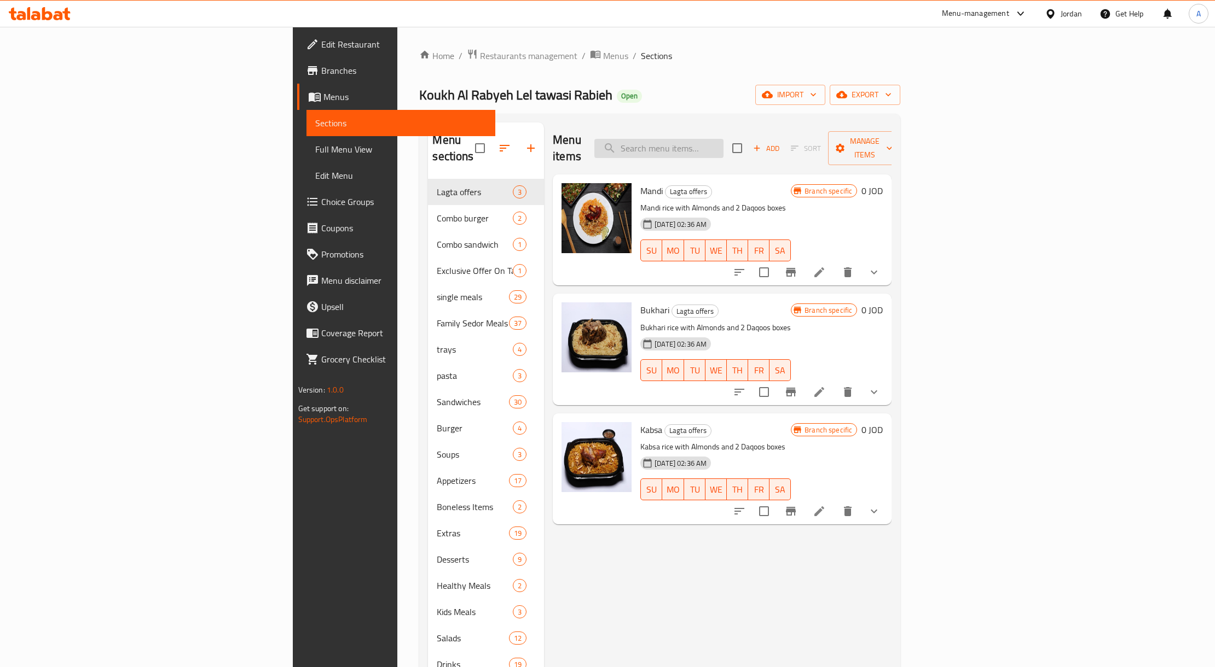
click at [723, 145] on input "search" at bounding box center [658, 148] width 129 height 19
paste input "Shakreh With Rice"
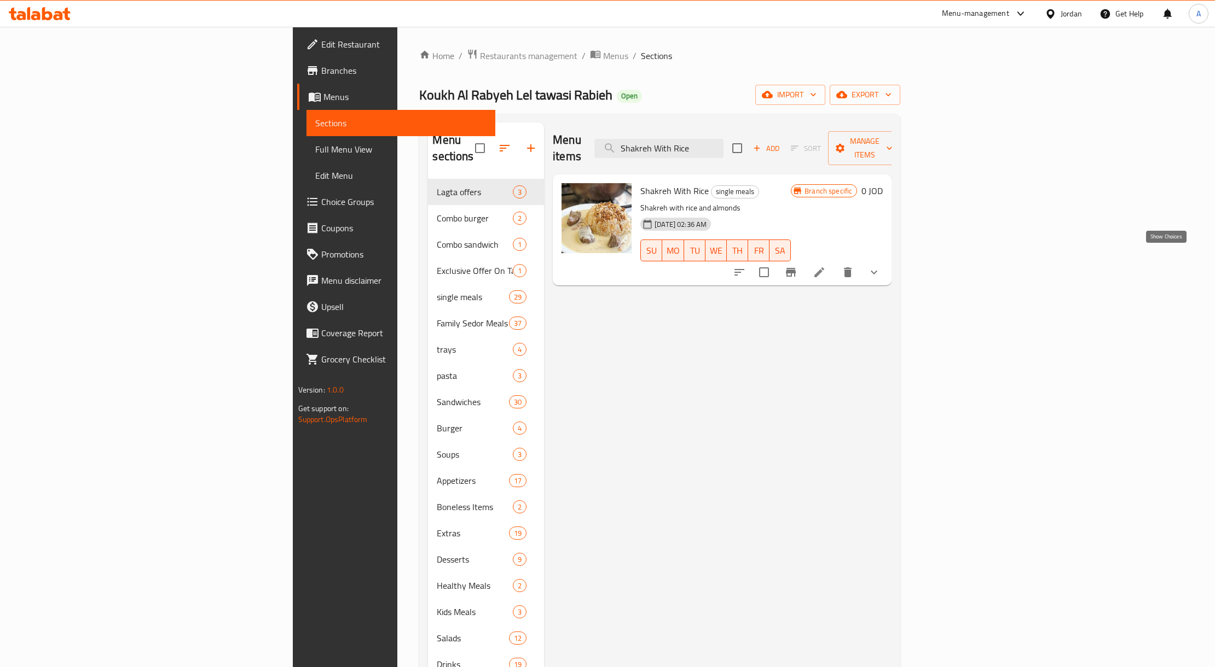
type input "Shakreh With Rice"
click at [877, 271] on icon "show more" at bounding box center [873, 273] width 7 height 4
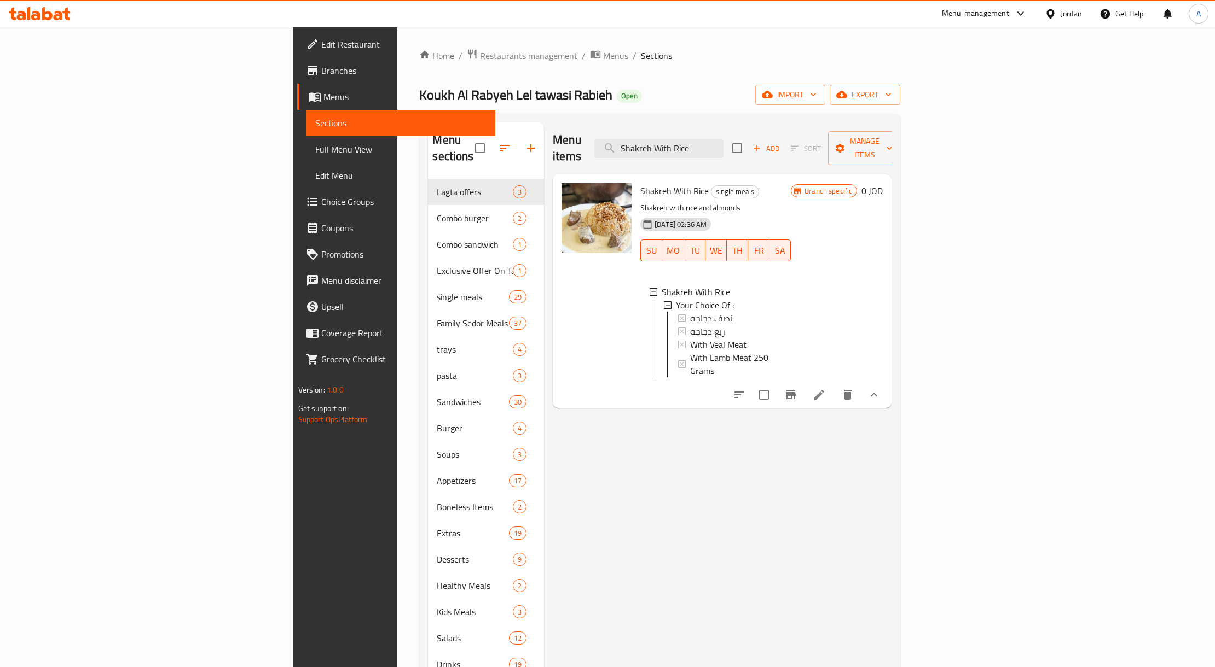
click at [826, 388] on icon at bounding box center [818, 394] width 13 height 13
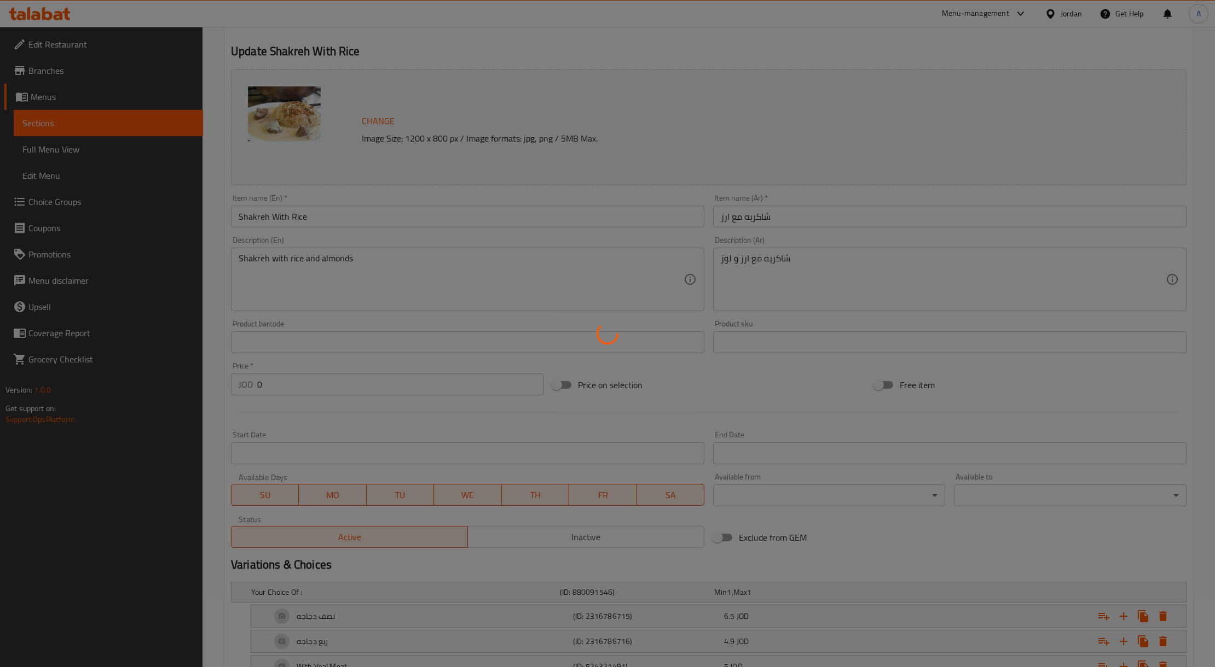
scroll to position [178, 0]
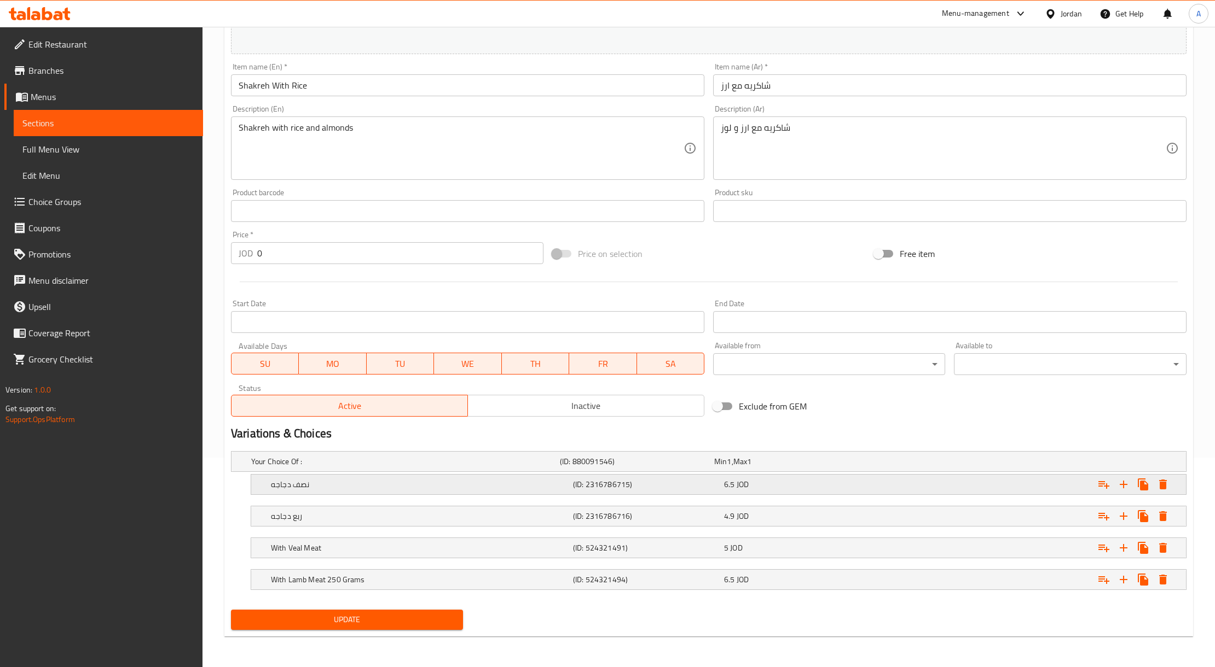
click at [473, 484] on h5 "نصف دجاجه" at bounding box center [420, 484] width 298 height 11
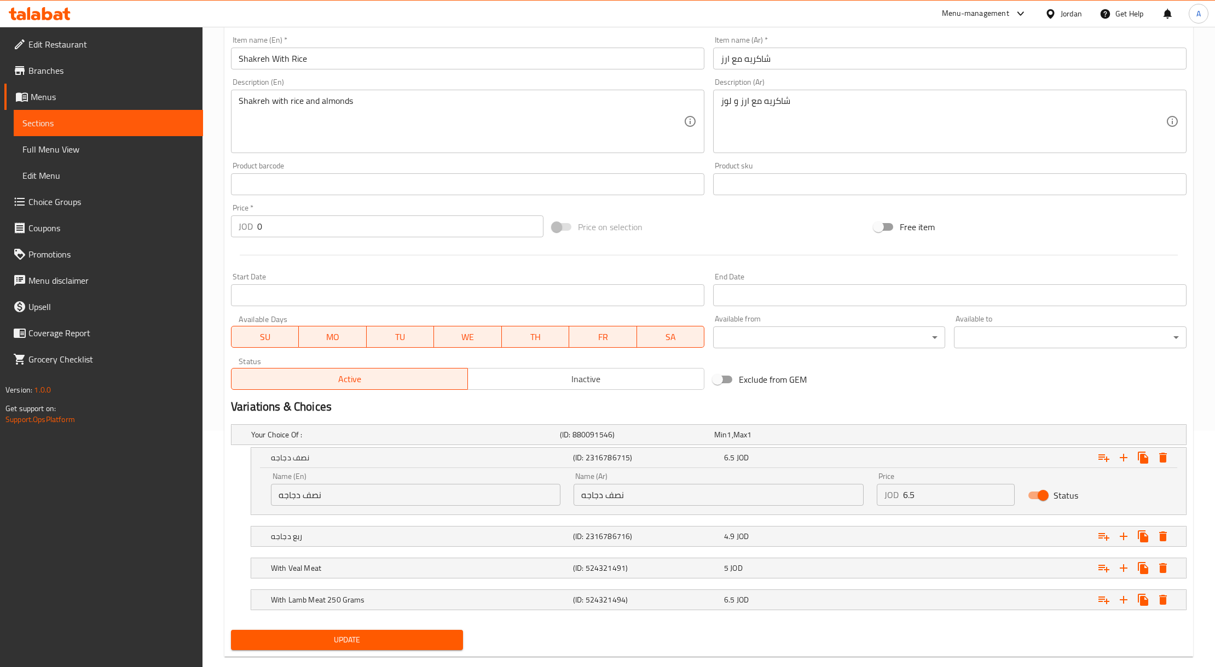
scroll to position [259, 0]
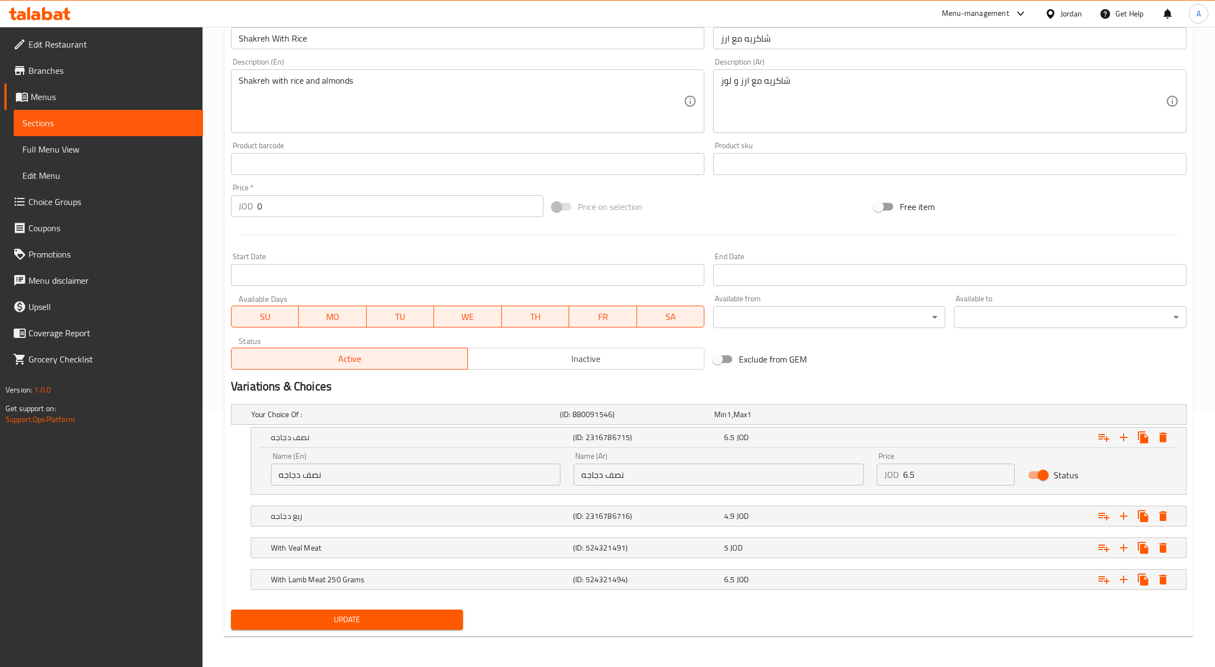
click at [615, 476] on input "نصف دجاجه" at bounding box center [717, 475] width 289 height 22
click at [324, 464] on input "نصف دجاجه" at bounding box center [415, 475] width 289 height 22
click at [324, 471] on input "نصف دجاجه" at bounding box center [415, 475] width 289 height 22
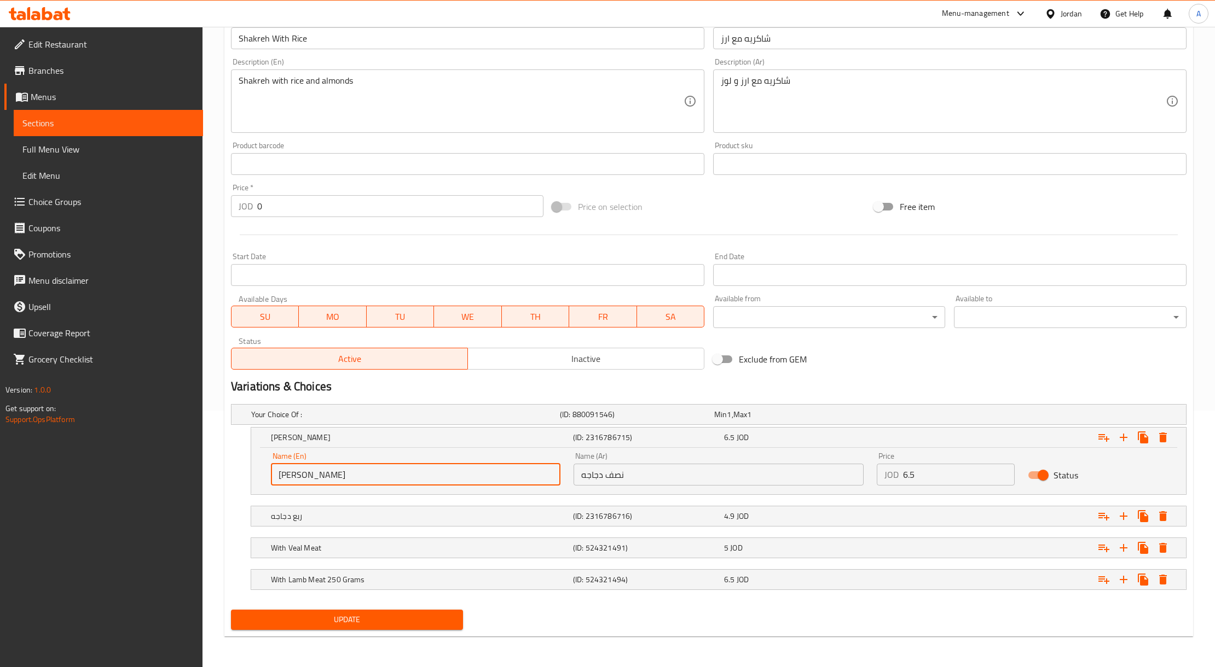
type input "J"
click at [428, 476] on input "Half Chicken" at bounding box center [415, 475] width 289 height 22
type input "Half Chicken"
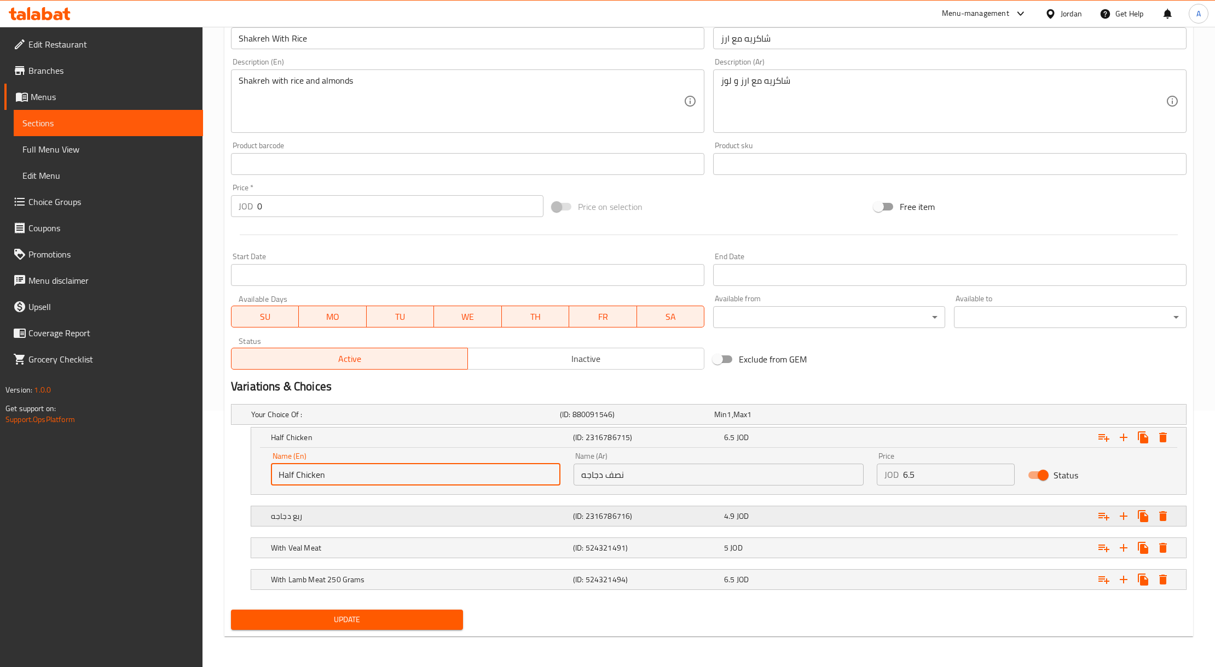
click at [405, 511] on h5 "ربع دجاجه" at bounding box center [420, 516] width 298 height 11
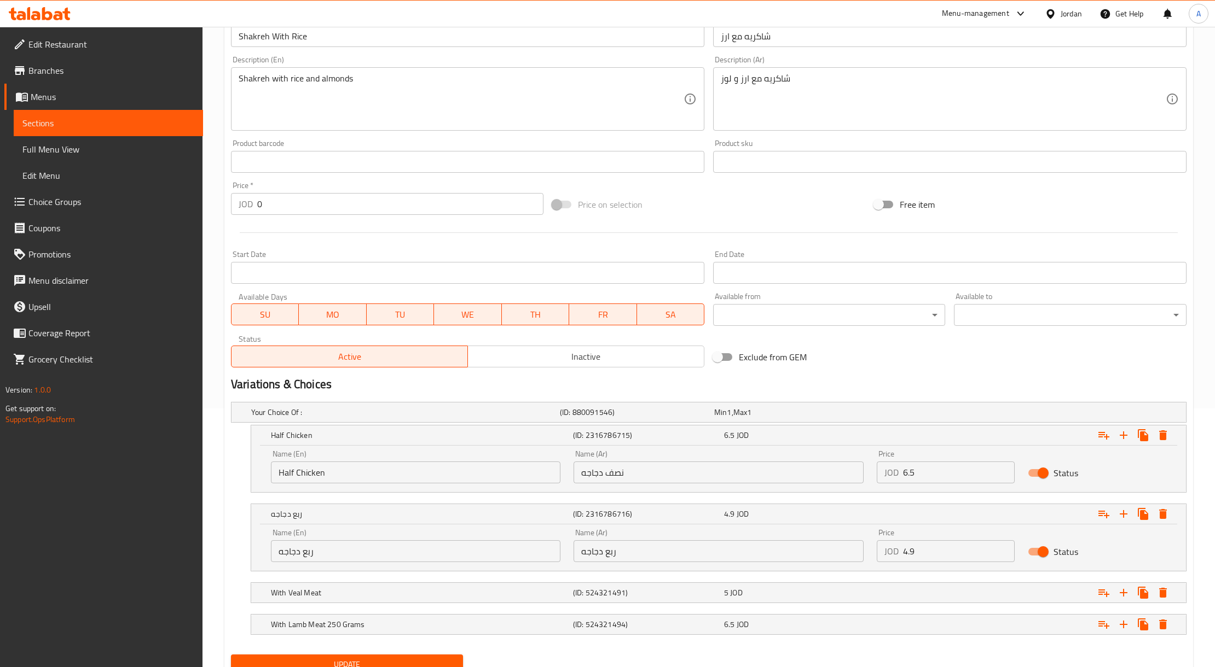
drag, startPoint x: 329, startPoint y: 556, endPoint x: 243, endPoint y: 559, distance: 85.4
click at [243, 559] on div "ربع دجاجه (ID: 2316786716) 4.9 JOD Name (En) ربع دجاجه Name (En) Name (Ar) ربع …" at bounding box center [708, 538] width 955 height 68
paste input "Half Chicken"
click at [297, 555] on input "Half Chicken" at bounding box center [415, 552] width 289 height 22
click at [292, 553] on input "Half Chicken" at bounding box center [415, 552] width 289 height 22
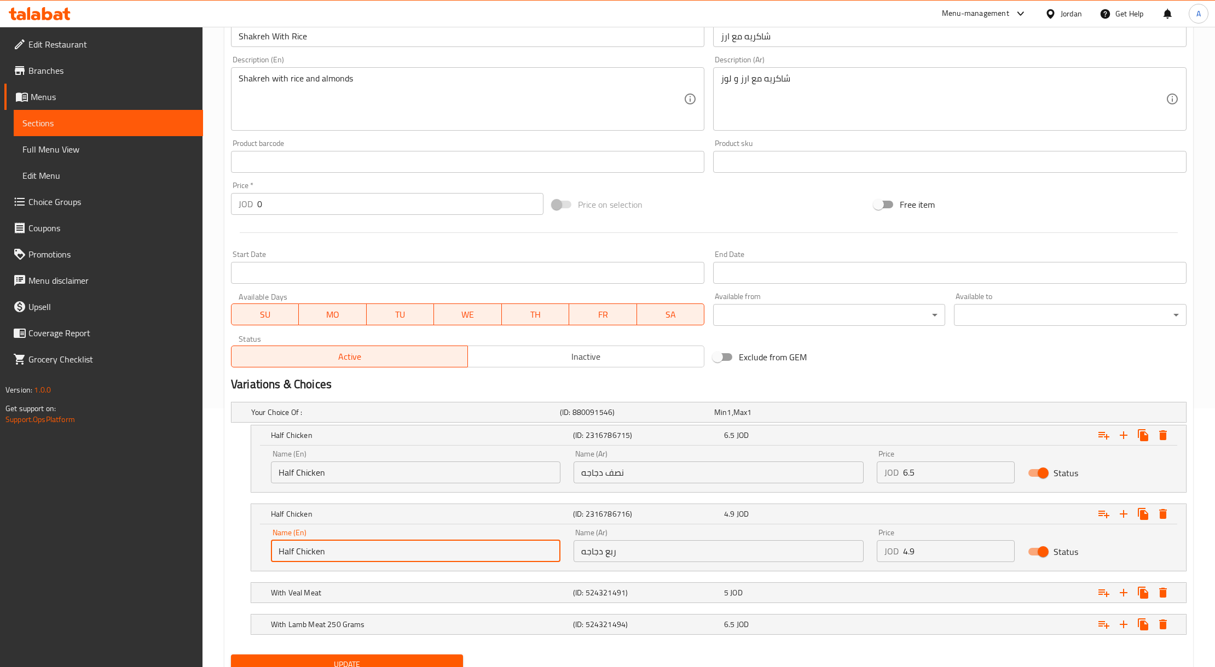
click at [292, 553] on input "Half Chicken" at bounding box center [415, 552] width 289 height 22
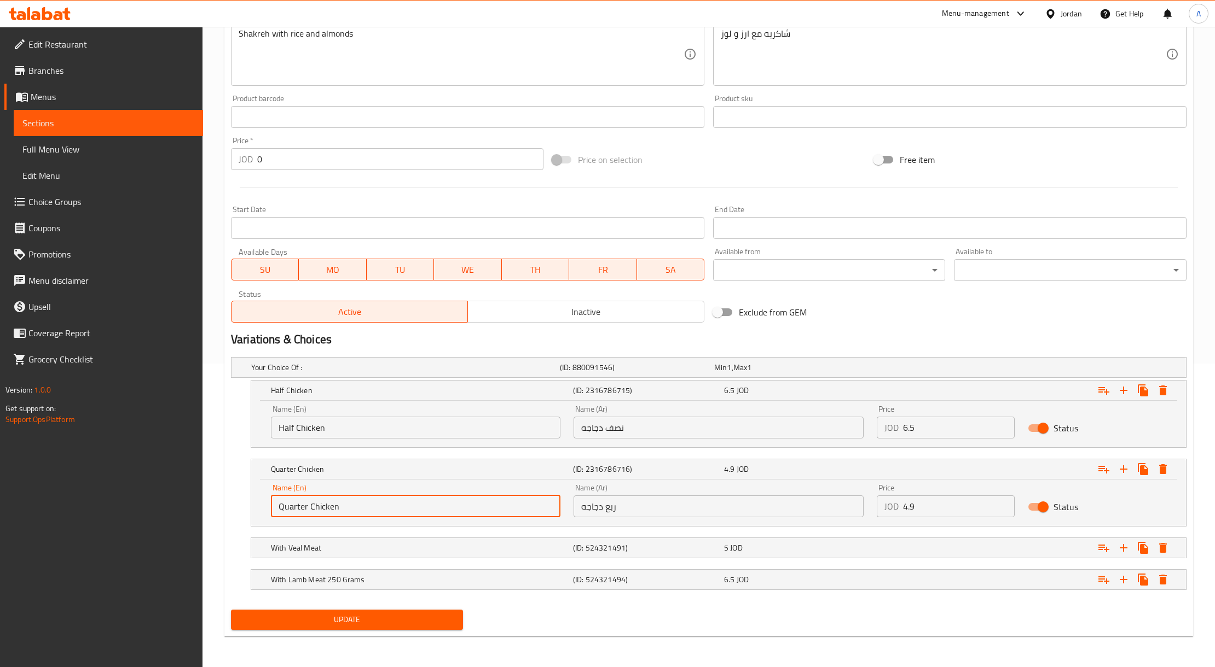
type input "Quarter Chicken"
click at [413, 616] on span "Update" at bounding box center [347, 620] width 214 height 14
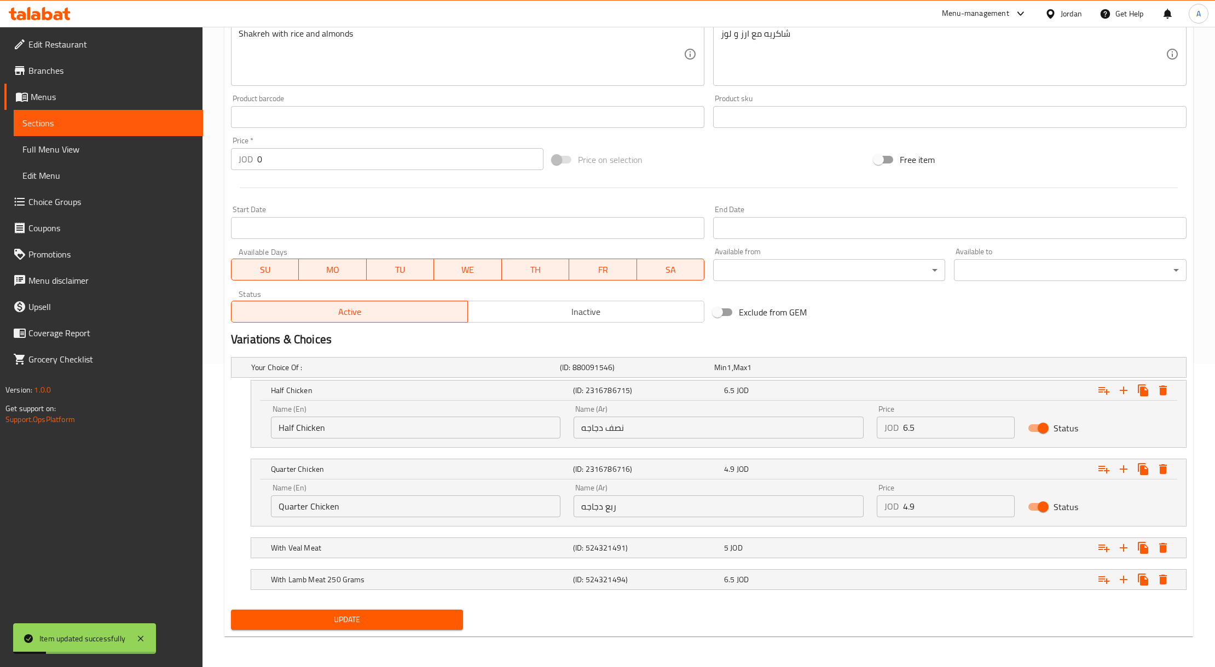
scroll to position [0, 0]
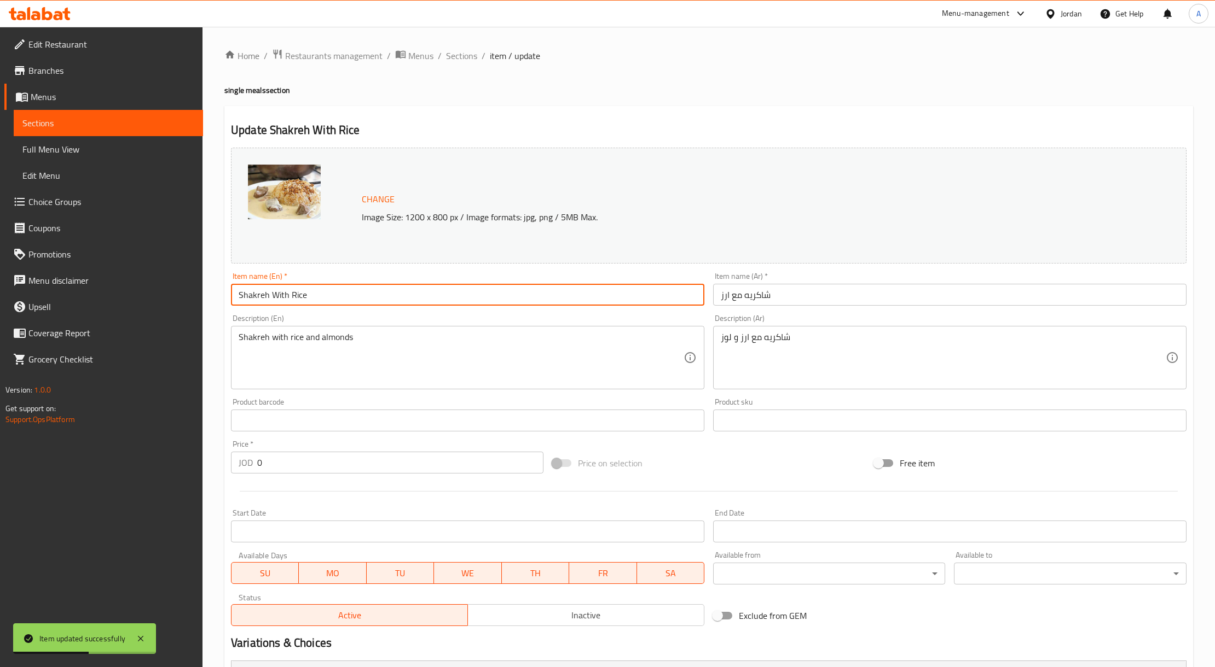
click at [292, 288] on input "Shakreh With Rice" at bounding box center [467, 295] width 473 height 22
click at [108, 147] on span "Full Menu View" at bounding box center [108, 149] width 172 height 13
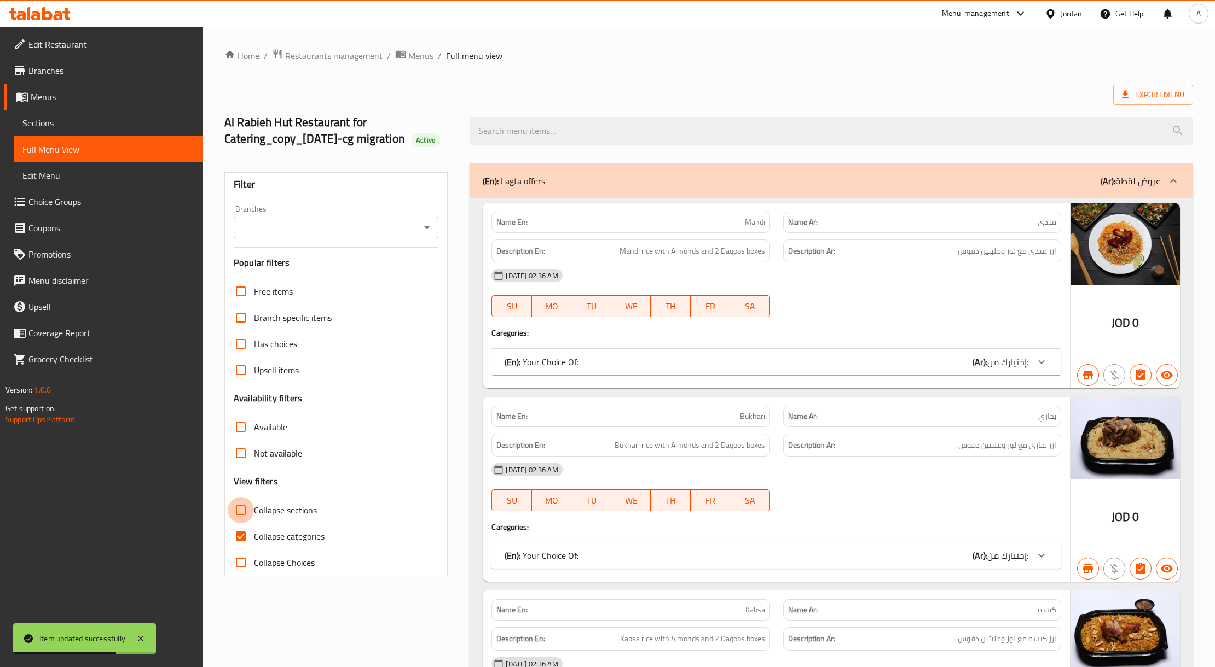
click at [236, 524] on input "Collapse sections" at bounding box center [241, 510] width 26 height 26
checkbox input "true"
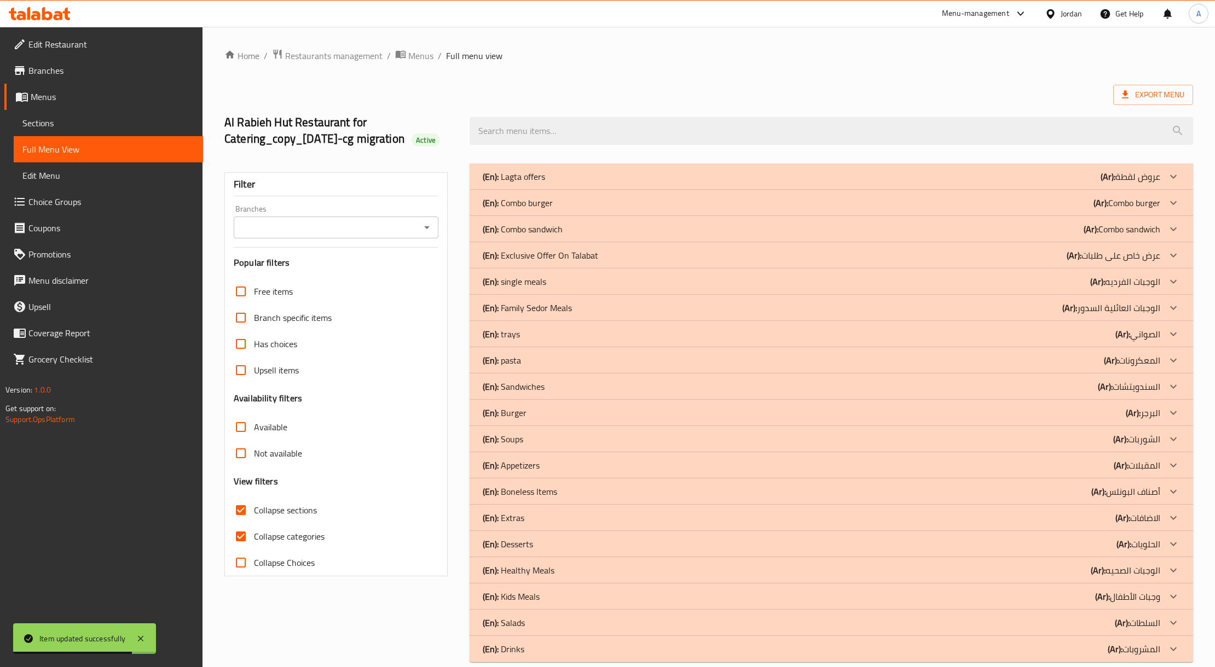
scroll to position [34, 0]
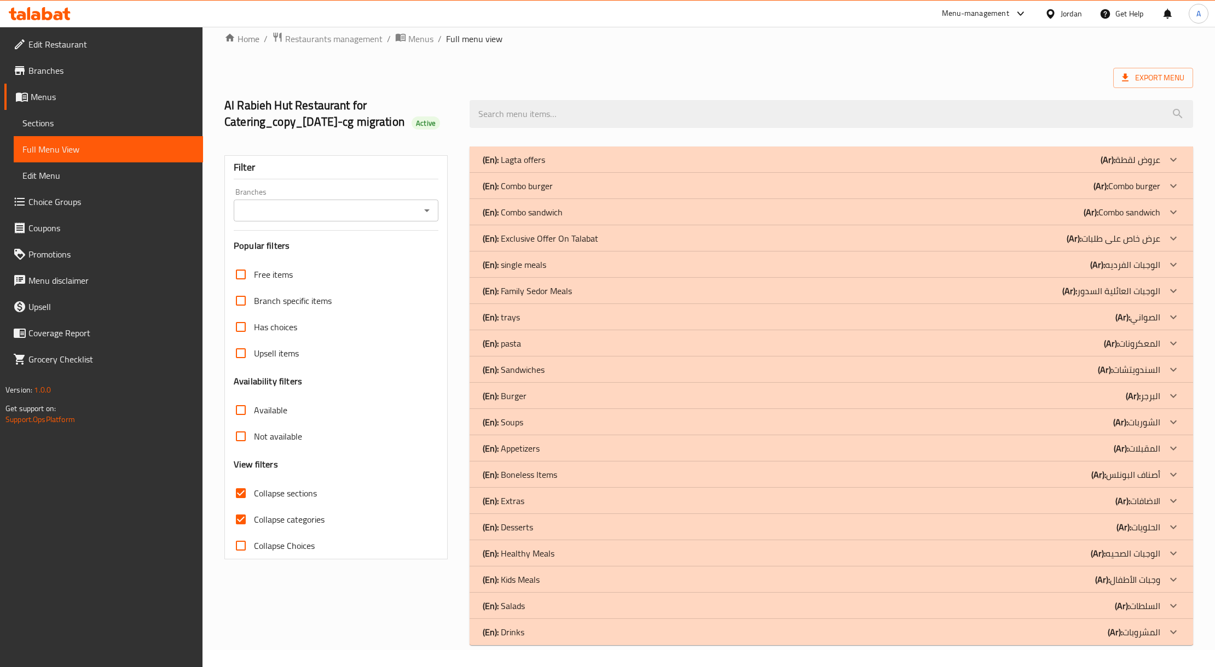
click at [560, 264] on div "(En): single meals (Ar): الوجبات الفرديه" at bounding box center [821, 264] width 677 height 13
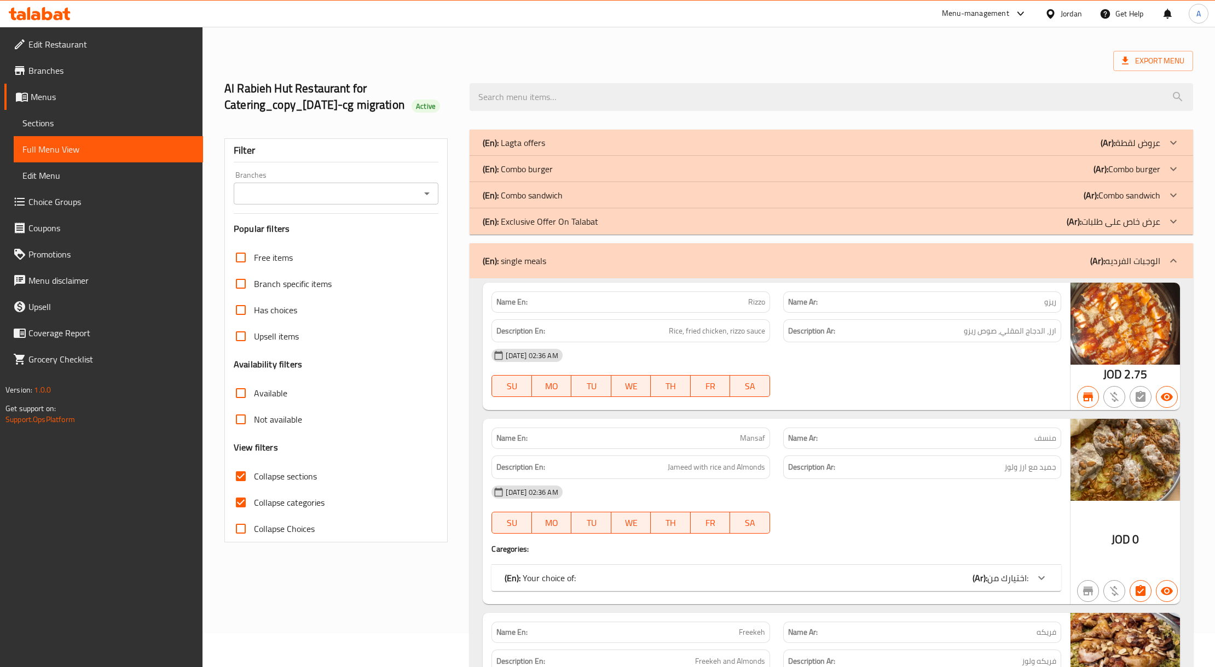
click at [585, 25] on div "Menu-management Jordan Get Help A" at bounding box center [607, 14] width 1215 height 26
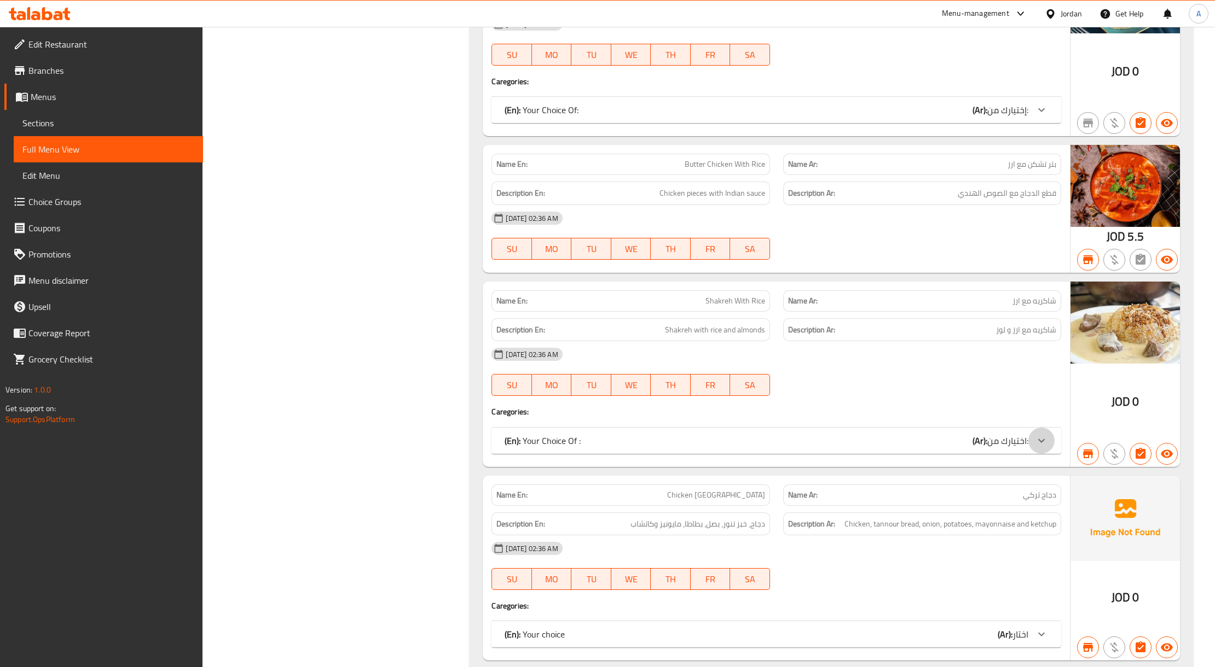
click at [1030, 454] on div at bounding box center [1041, 441] width 26 height 26
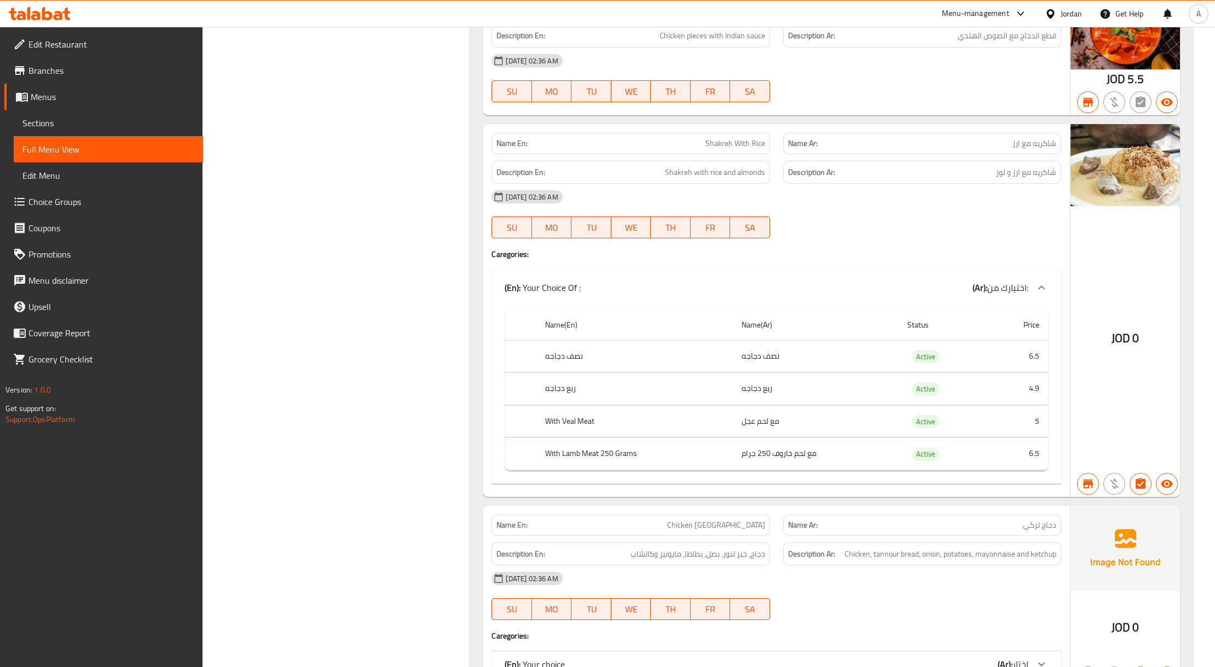
scroll to position [4134, 0]
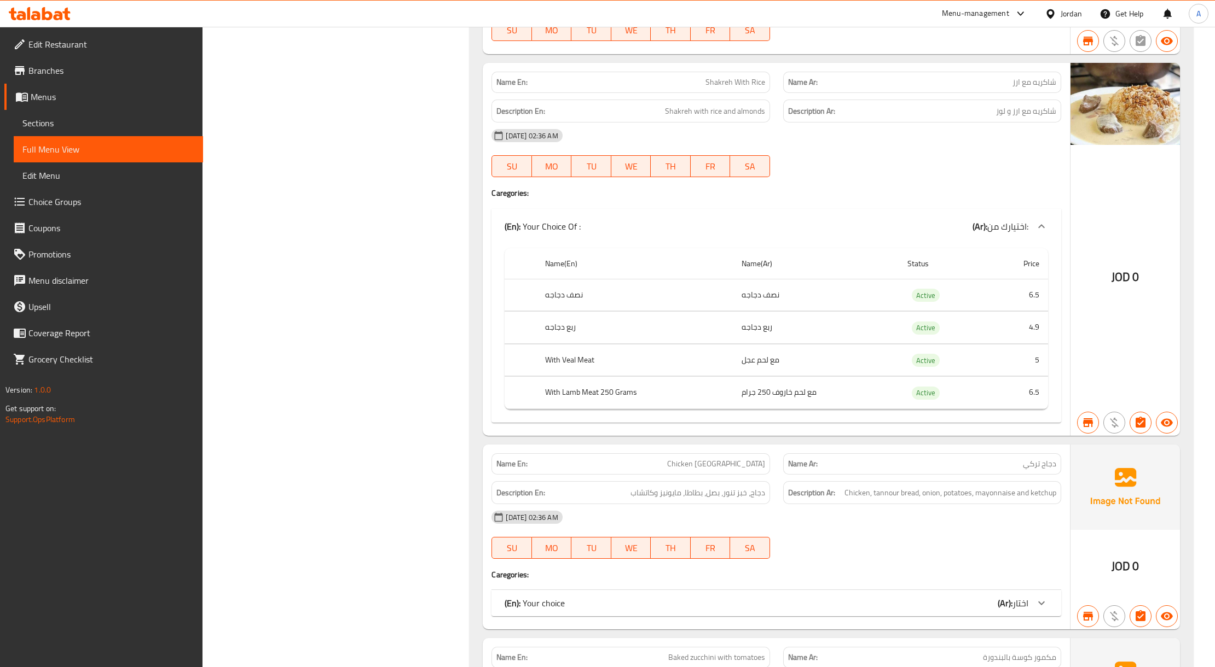
click at [928, 184] on div at bounding box center [921, 177] width 291 height 13
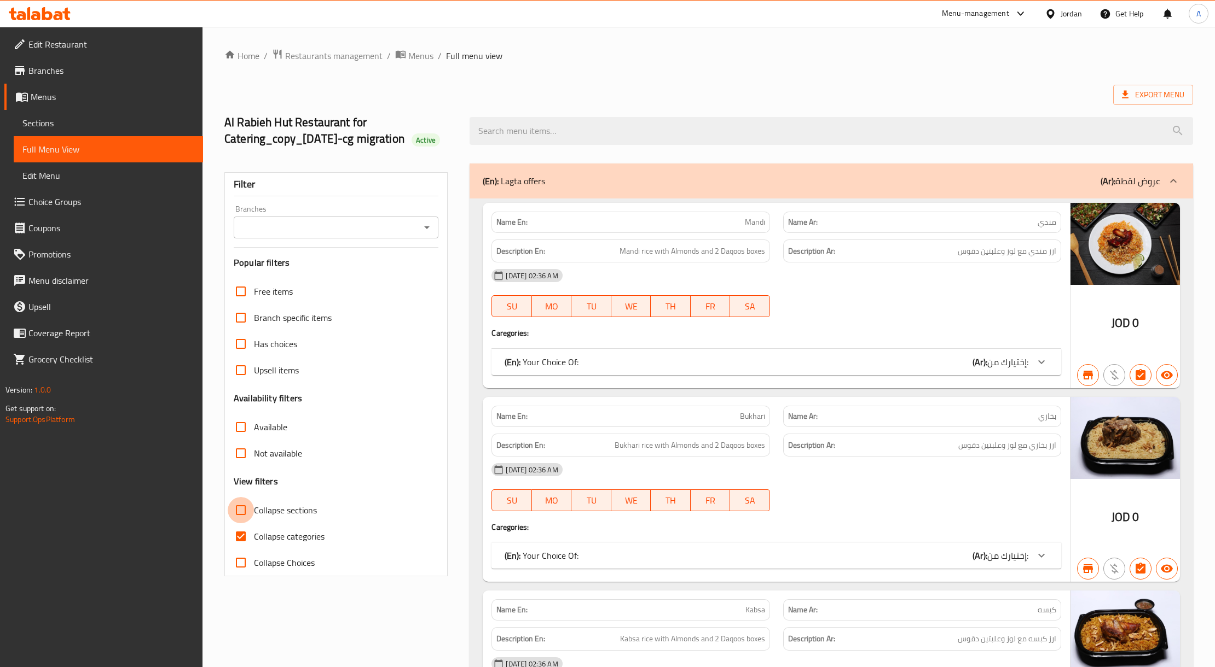
click at [249, 524] on input "Collapse sections" at bounding box center [241, 510] width 26 height 26
checkbox input "true"
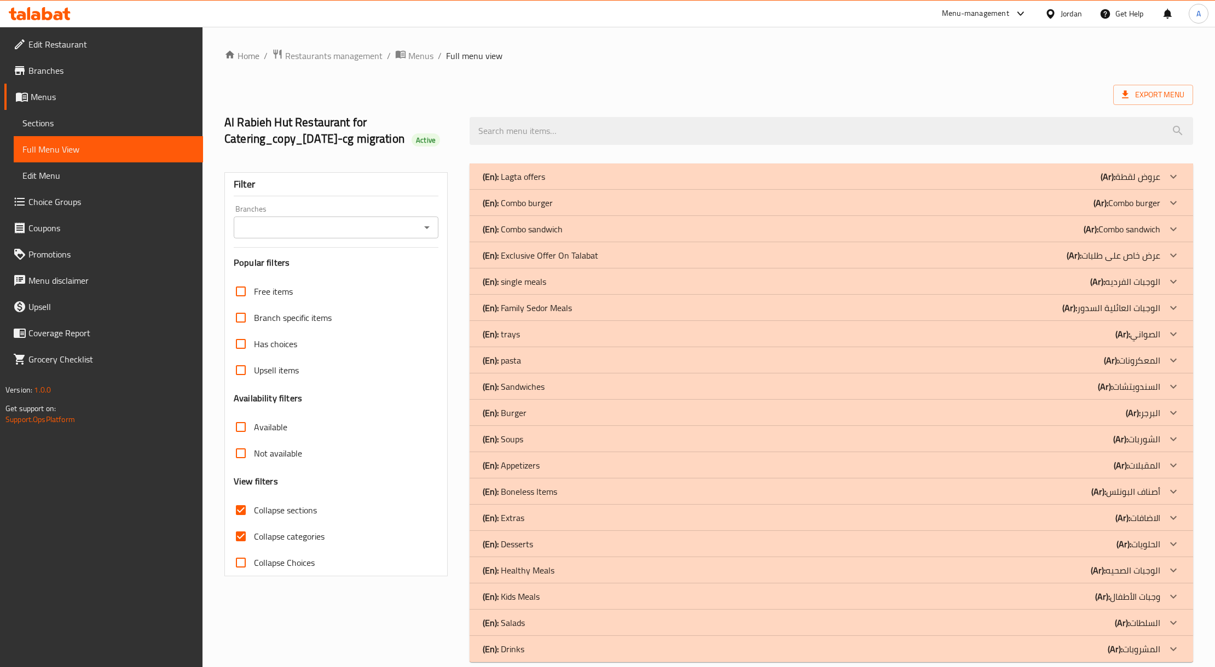
click at [522, 288] on p "(En): single meals" at bounding box center [514, 281] width 63 height 13
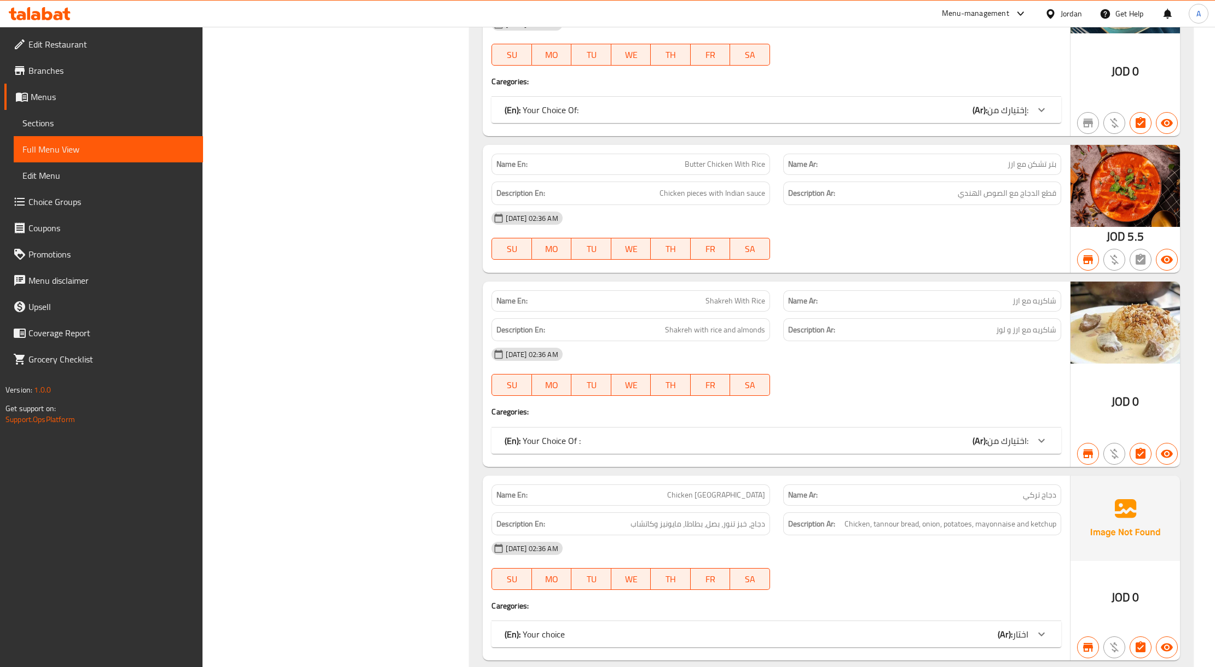
click at [999, 449] on span "اختيارك من:" at bounding box center [1007, 441] width 41 height 16
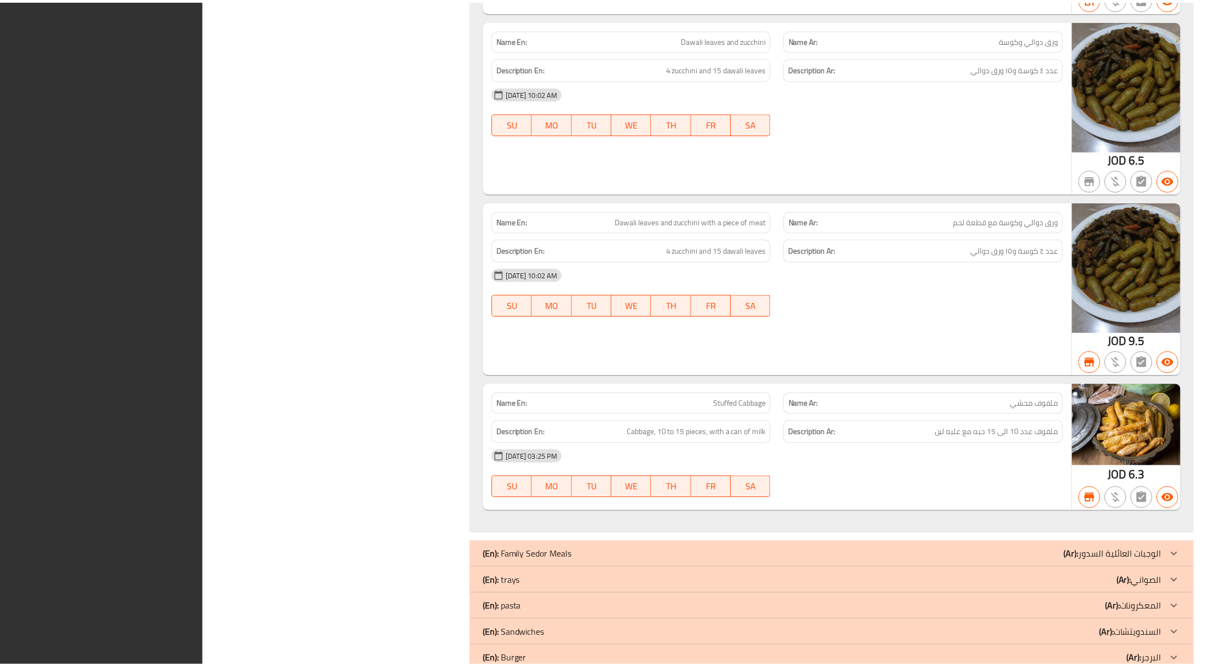
scroll to position [5316, 0]
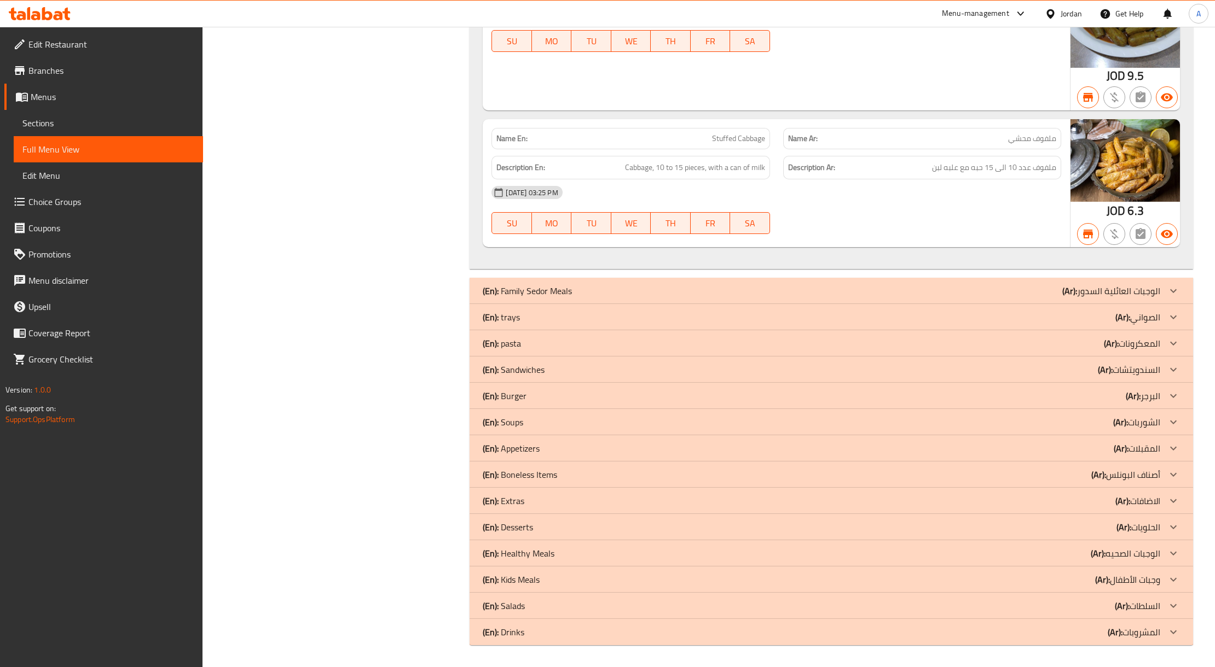
click at [1052, 9] on icon at bounding box center [1049, 13] width 11 height 11
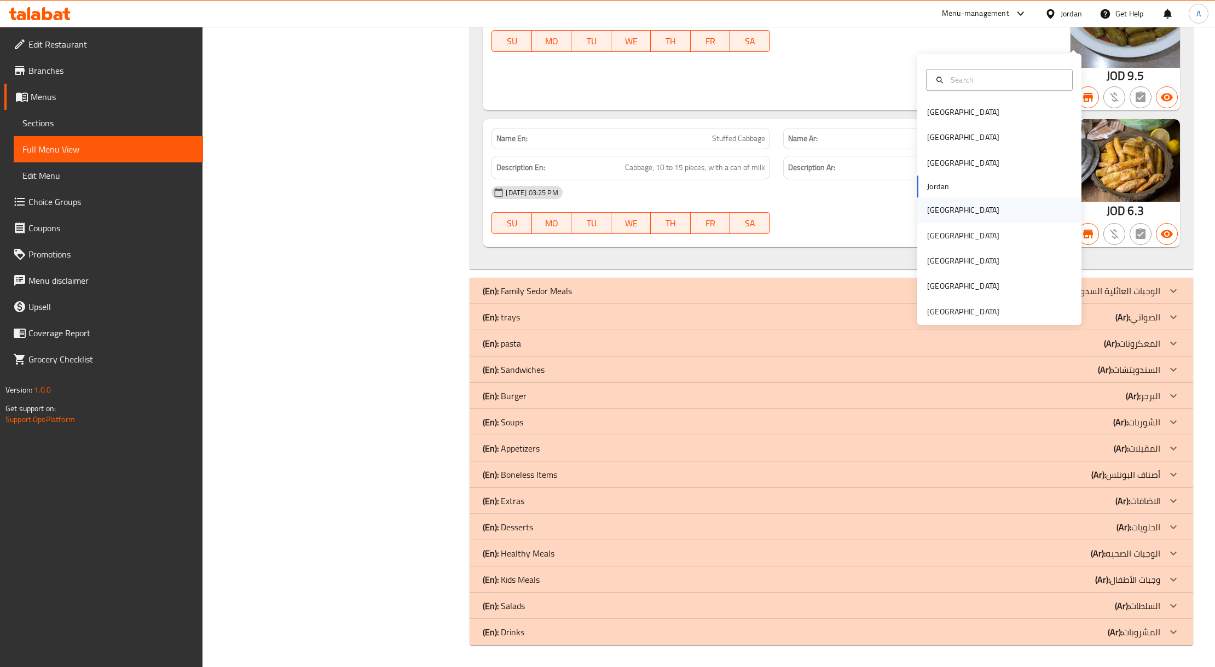
click at [951, 198] on div "[GEOGRAPHIC_DATA]" at bounding box center [999, 210] width 164 height 25
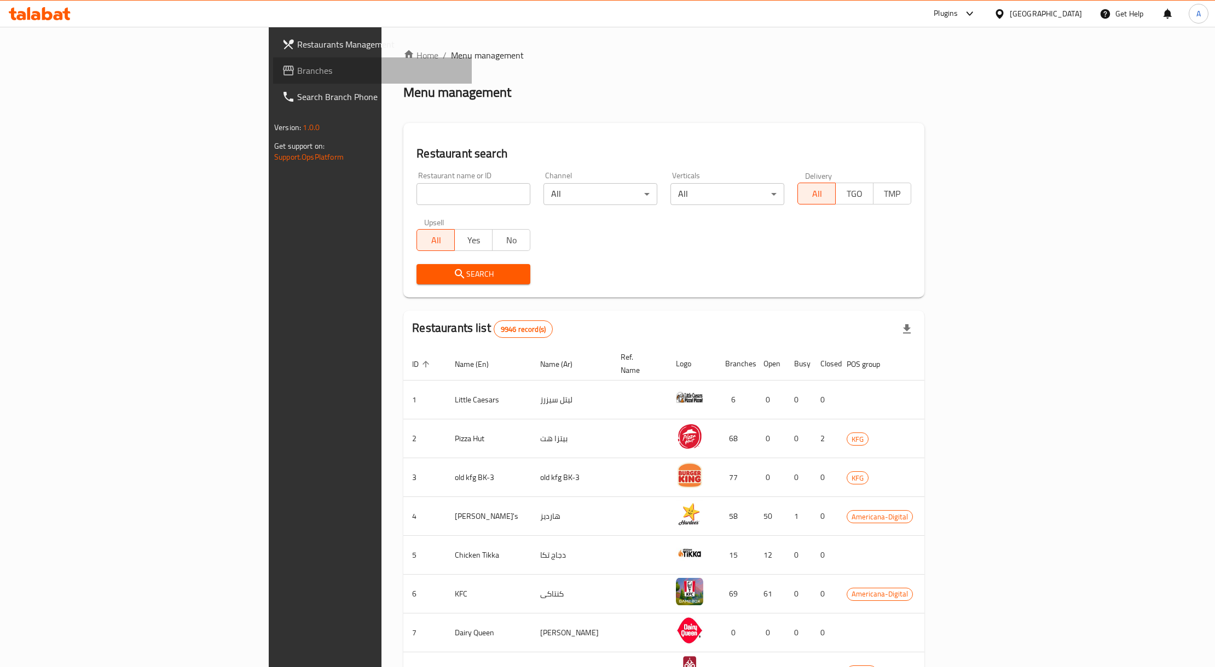
click at [297, 75] on span "Branches" at bounding box center [380, 70] width 166 height 13
